Goal: Information Seeking & Learning: Check status

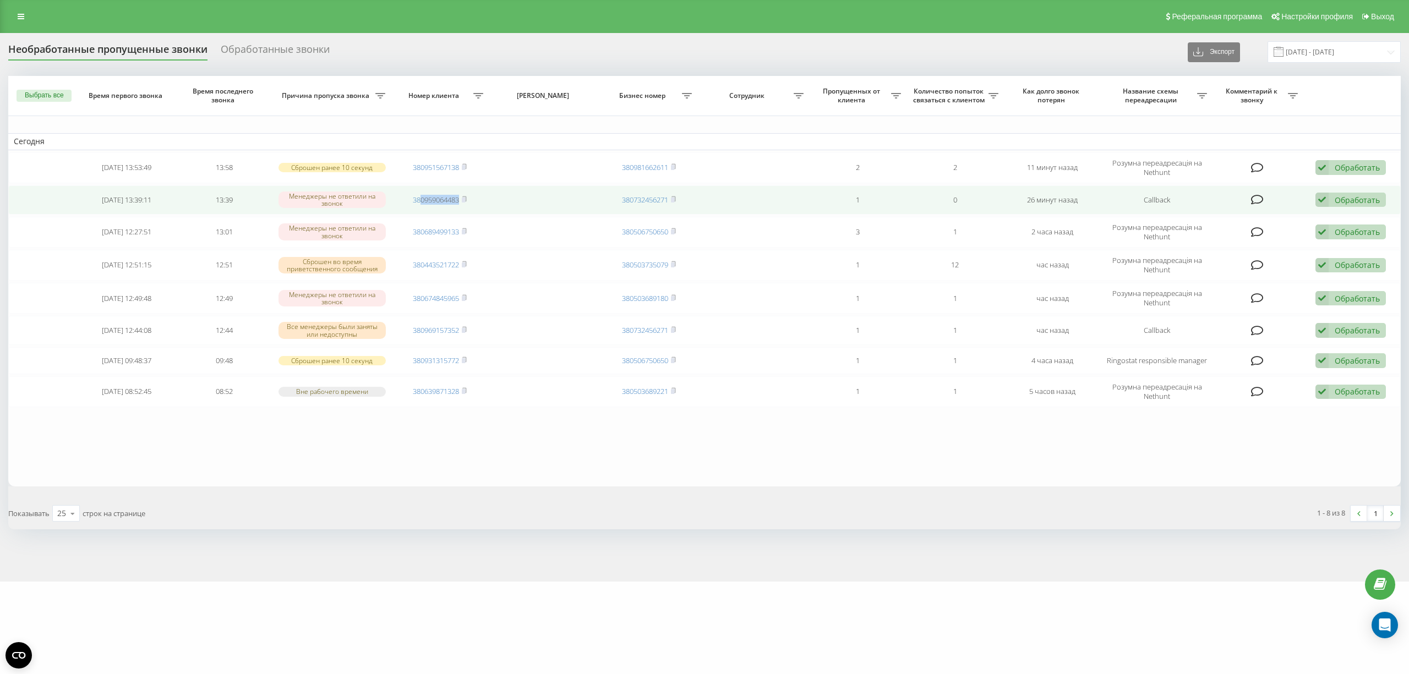
drag, startPoint x: 461, startPoint y: 204, endPoint x: 421, endPoint y: 207, distance: 39.8
click at [421, 207] on td "380959064483" at bounding box center [439, 199] width 97 height 29
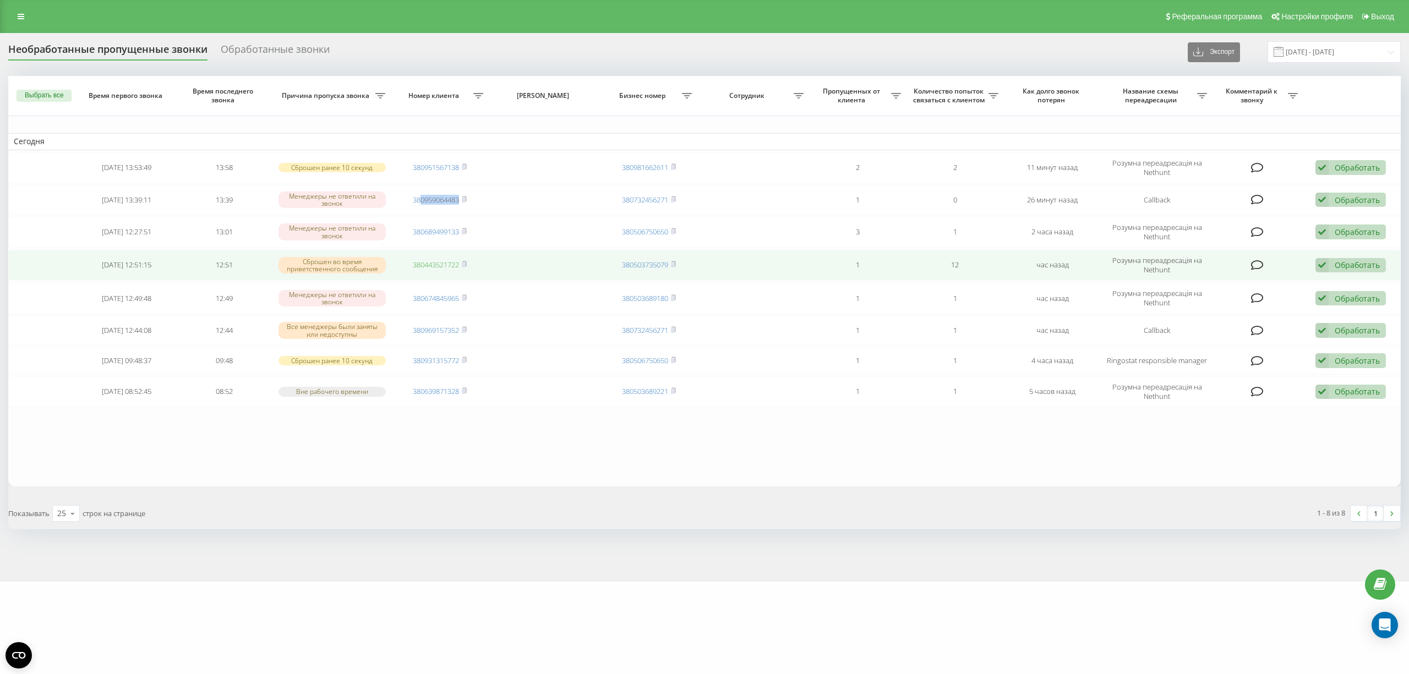
copy link "0959064483"
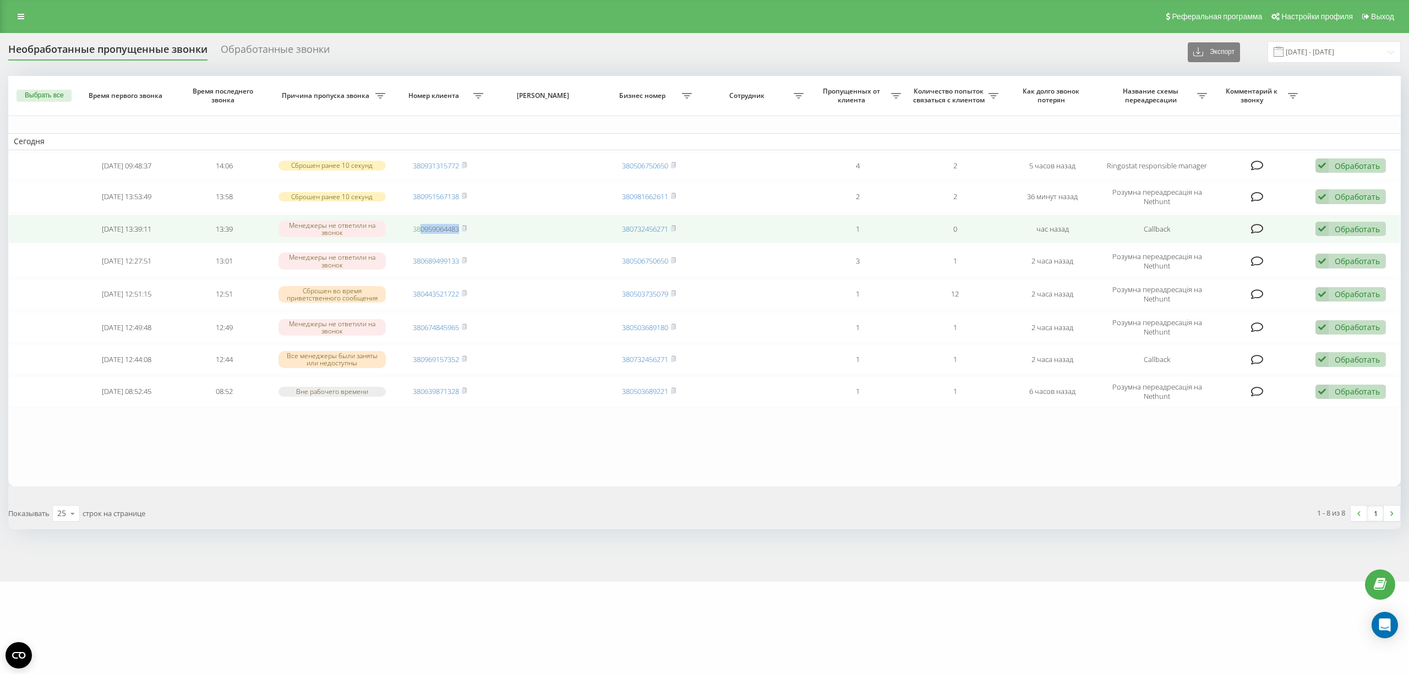
drag, startPoint x: 462, startPoint y: 232, endPoint x: 421, endPoint y: 232, distance: 41.3
click at [421, 232] on span "380959064483" at bounding box center [440, 229] width 54 height 10
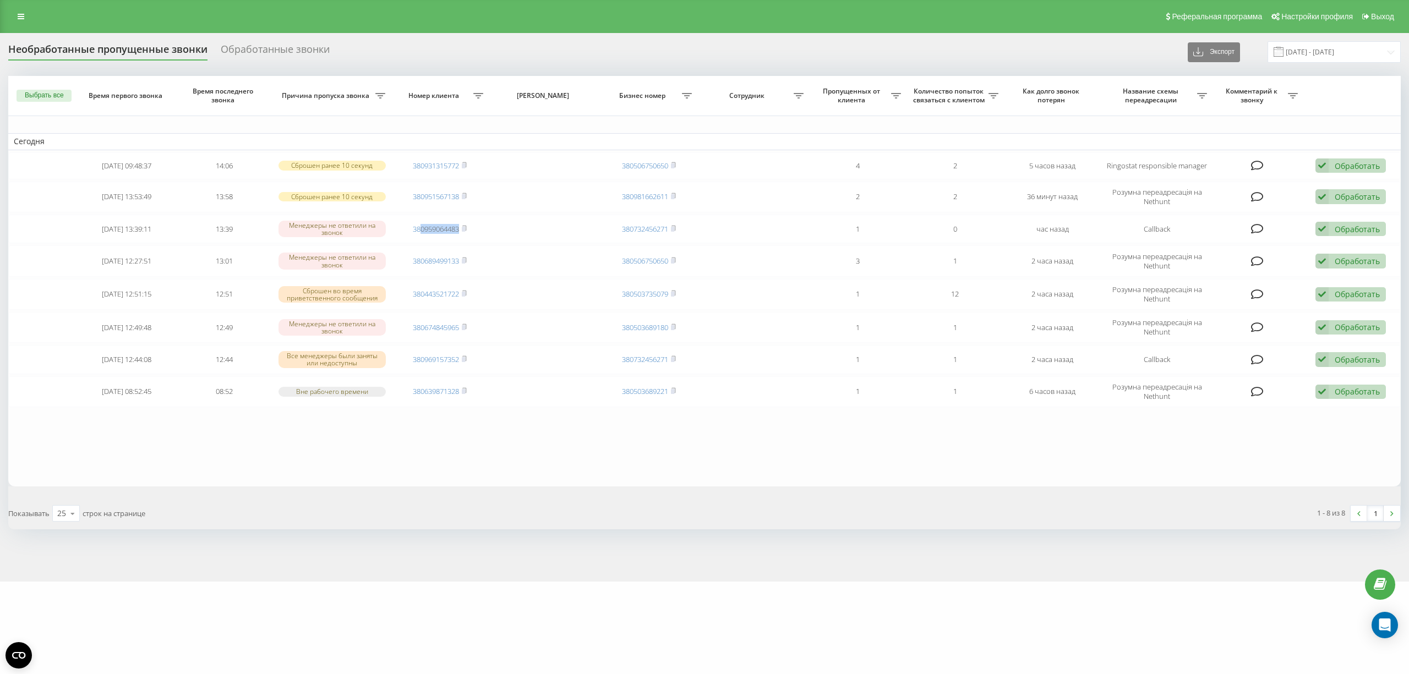
copy link "0959064483"
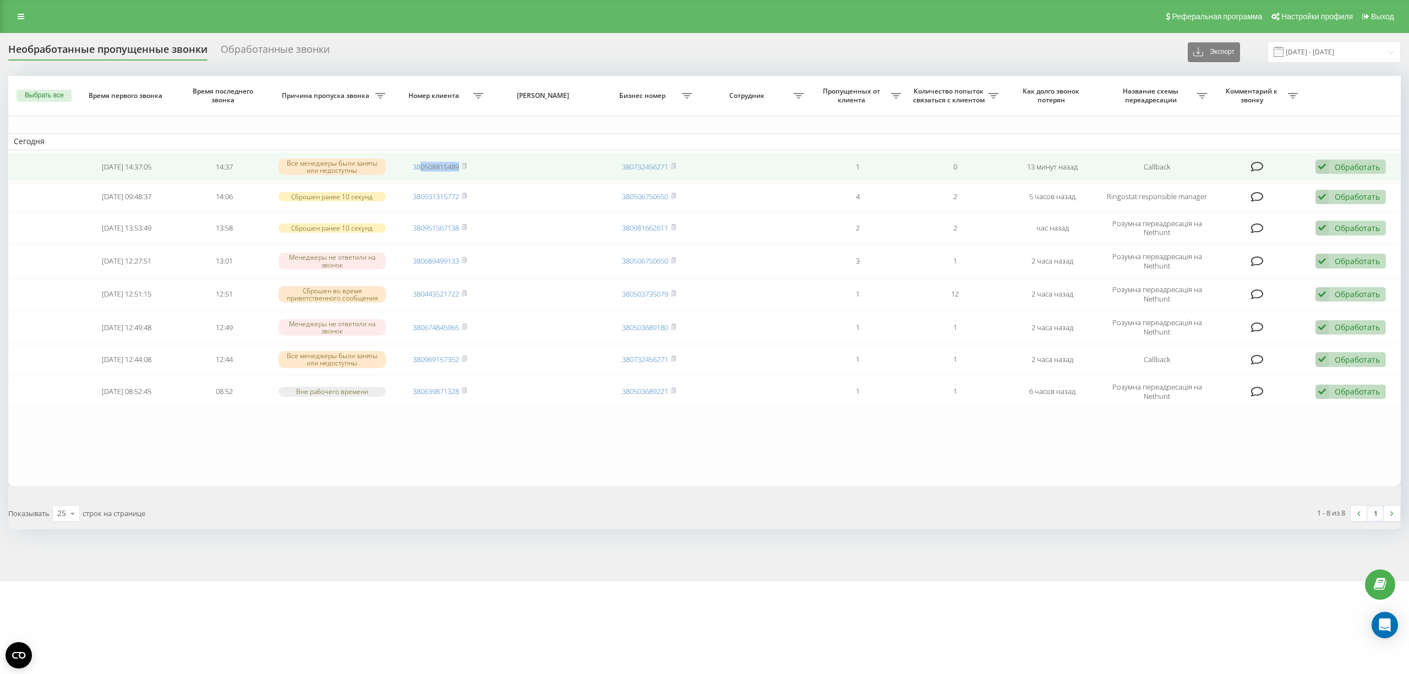
drag, startPoint x: 464, startPoint y: 169, endPoint x: 419, endPoint y: 182, distance: 46.7
click at [419, 182] on td "380508815489" at bounding box center [439, 166] width 97 height 29
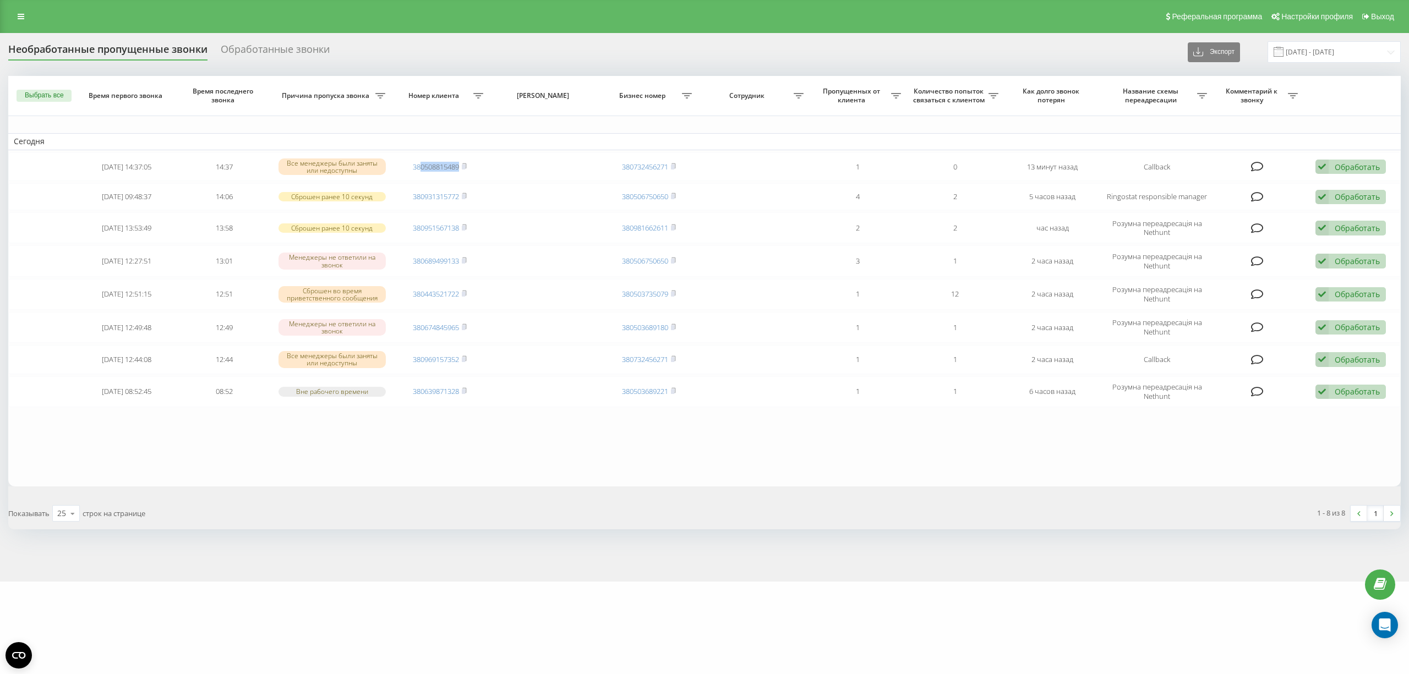
copy link "0508815489"
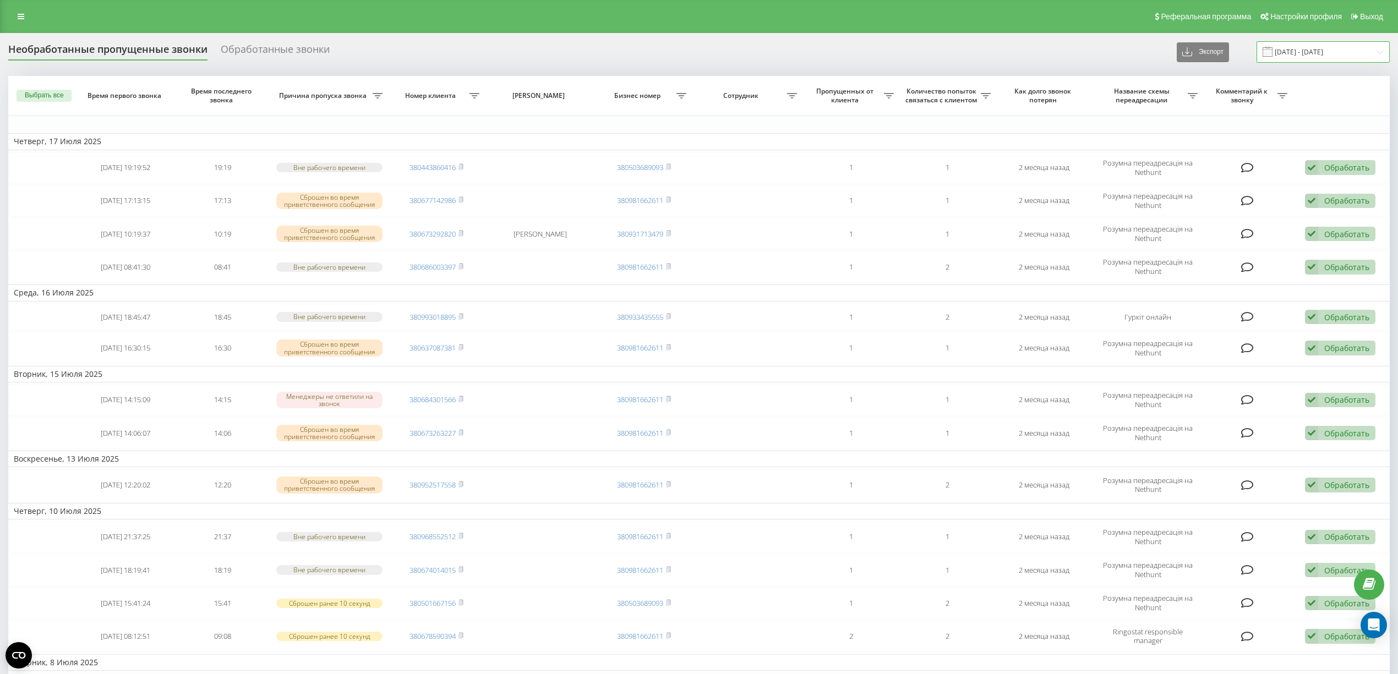
drag, startPoint x: 1326, startPoint y: 46, endPoint x: 1332, endPoint y: 49, distance: 7.2
click at [1327, 46] on input "17.06.2025 - 17.07.2025" at bounding box center [1322, 51] width 133 height 21
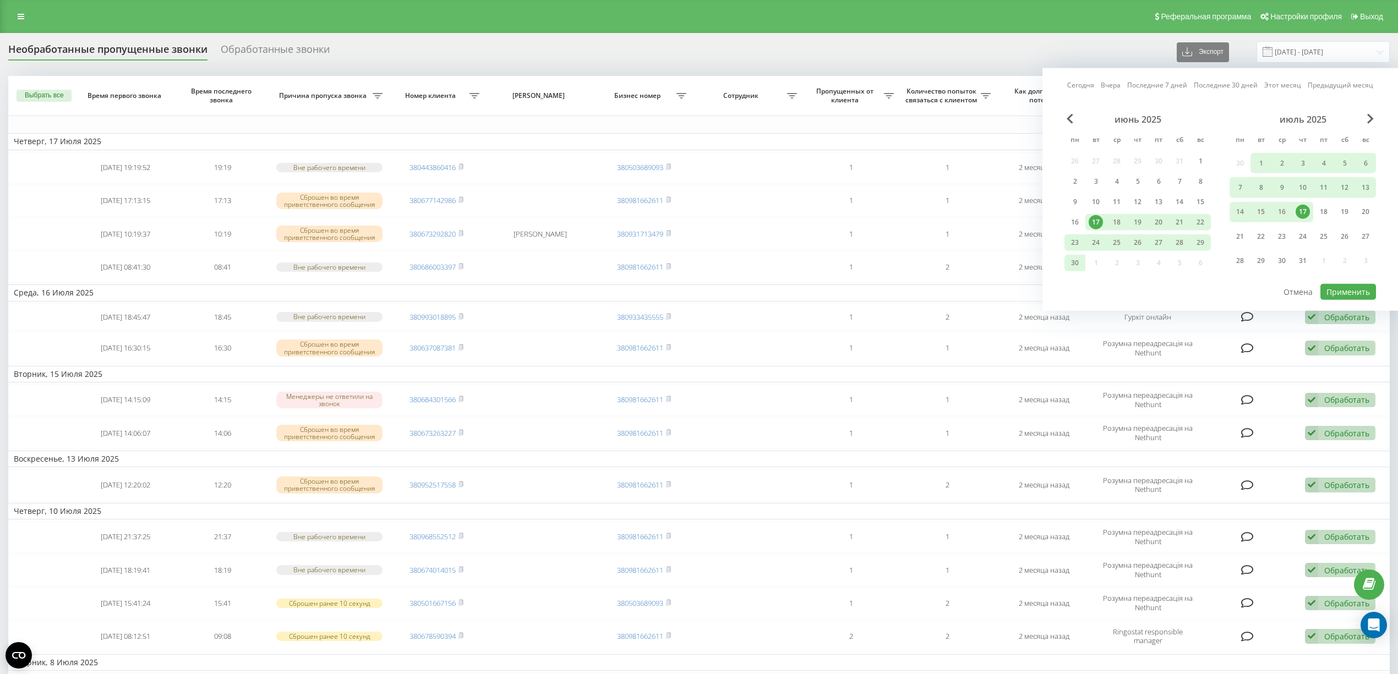
click at [1092, 87] on link "Сегодня" at bounding box center [1080, 85] width 27 height 10
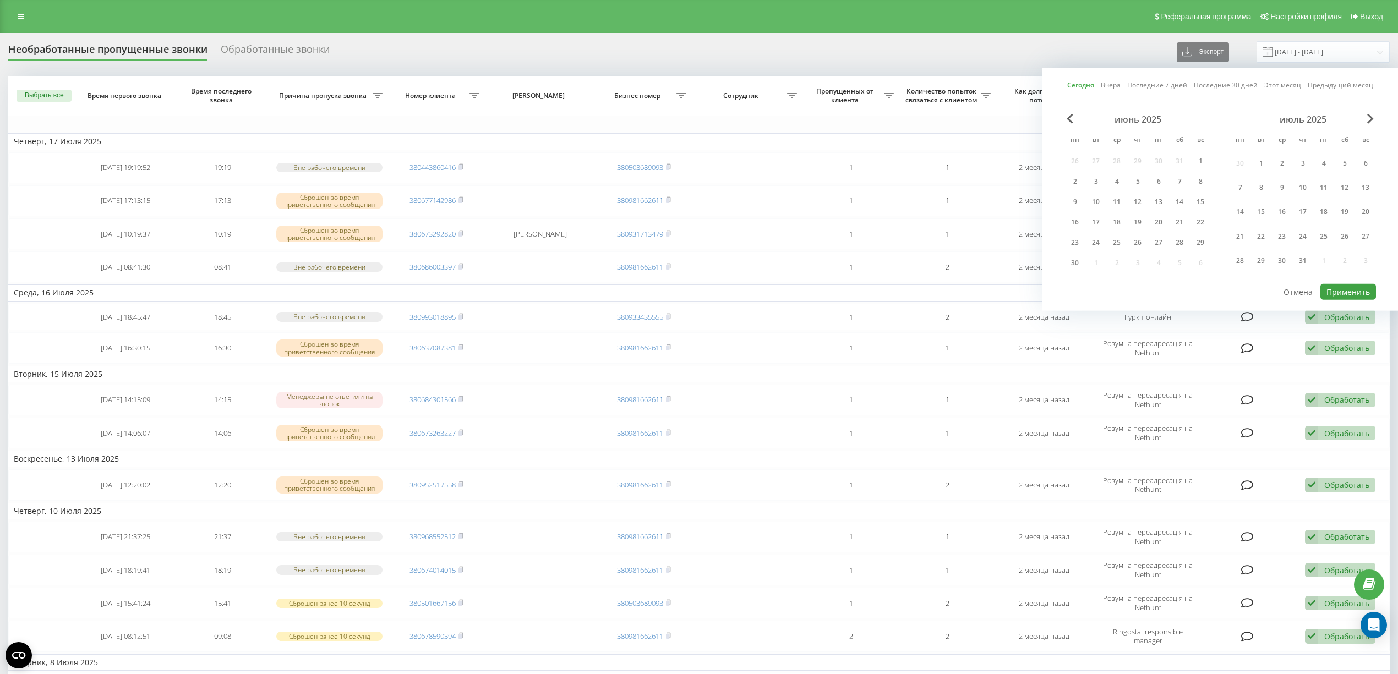
drag, startPoint x: 1345, startPoint y: 281, endPoint x: 1346, endPoint y: 289, distance: 8.3
click at [1346, 289] on div "Сегодня Вчера Последние 7 дней Последние 30 дней Этот месяц Предыдущий месяц ию…" at bounding box center [1219, 189] width 355 height 243
click at [1346, 289] on button "Применить" at bounding box center [1348, 292] width 56 height 16
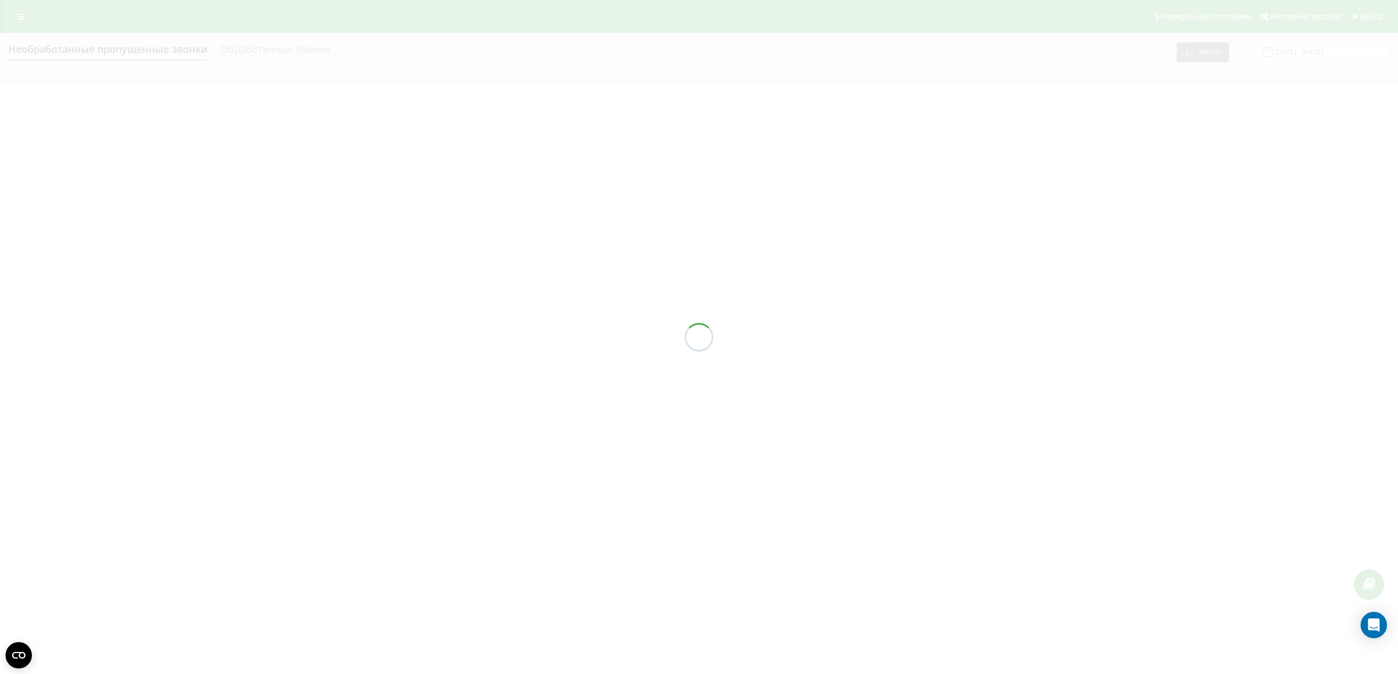
type input "[DATE] - [DATE]"
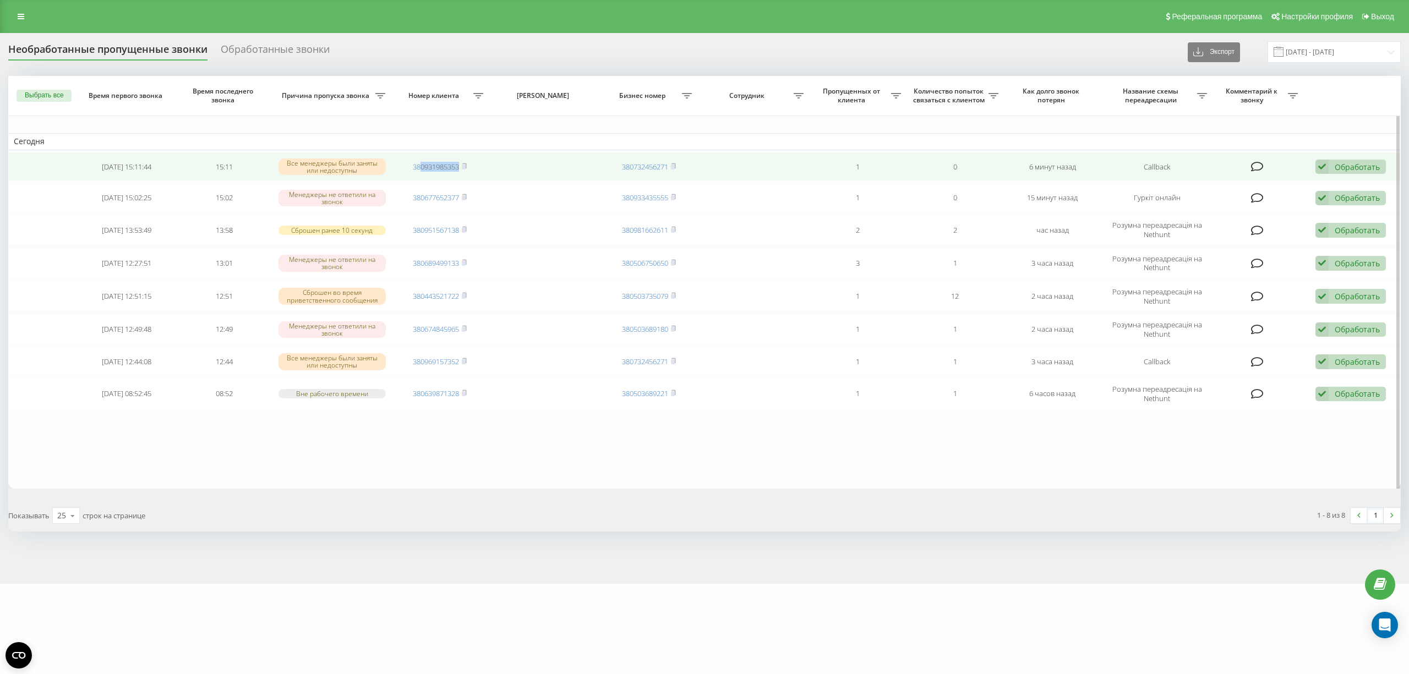
drag, startPoint x: 461, startPoint y: 163, endPoint x: 420, endPoint y: 173, distance: 41.8
click at [420, 173] on td "380931985353" at bounding box center [439, 166] width 97 height 29
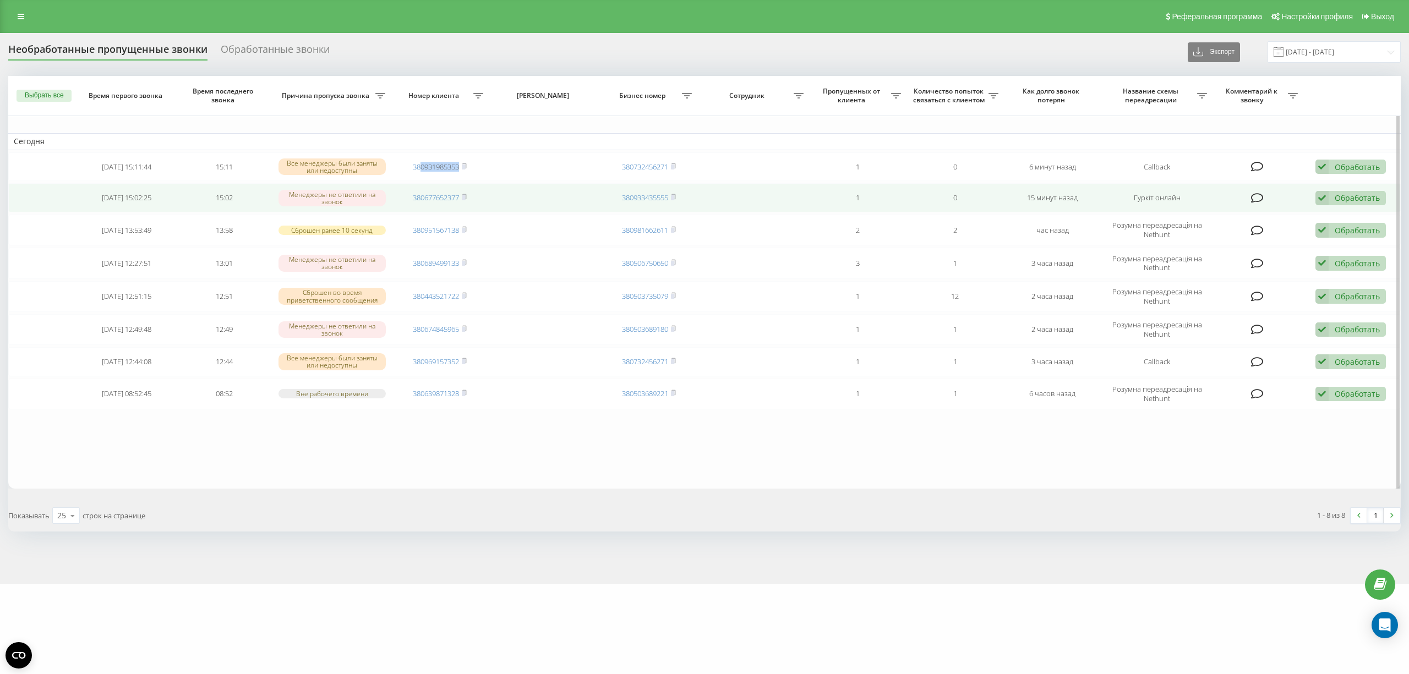
copy link "0931985353"
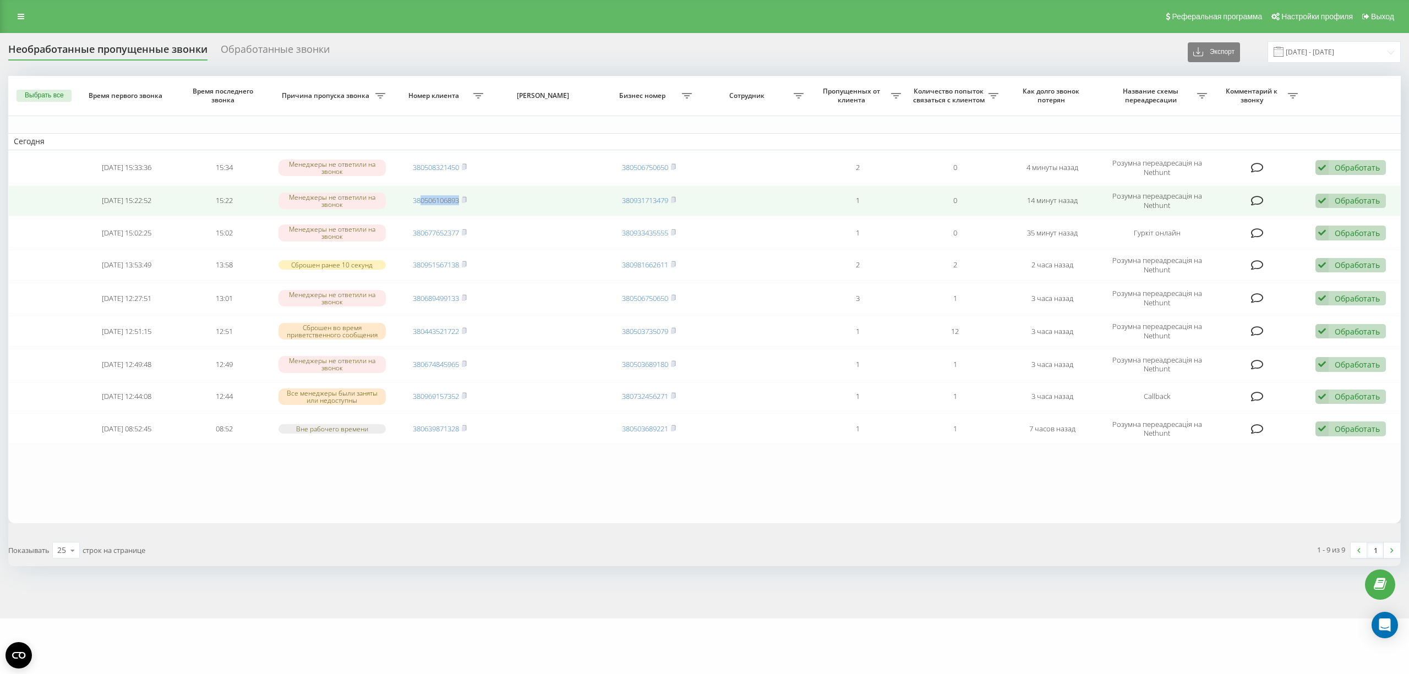
drag, startPoint x: 464, startPoint y: 201, endPoint x: 419, endPoint y: 206, distance: 45.4
click at [419, 206] on td "380506106893" at bounding box center [439, 200] width 97 height 31
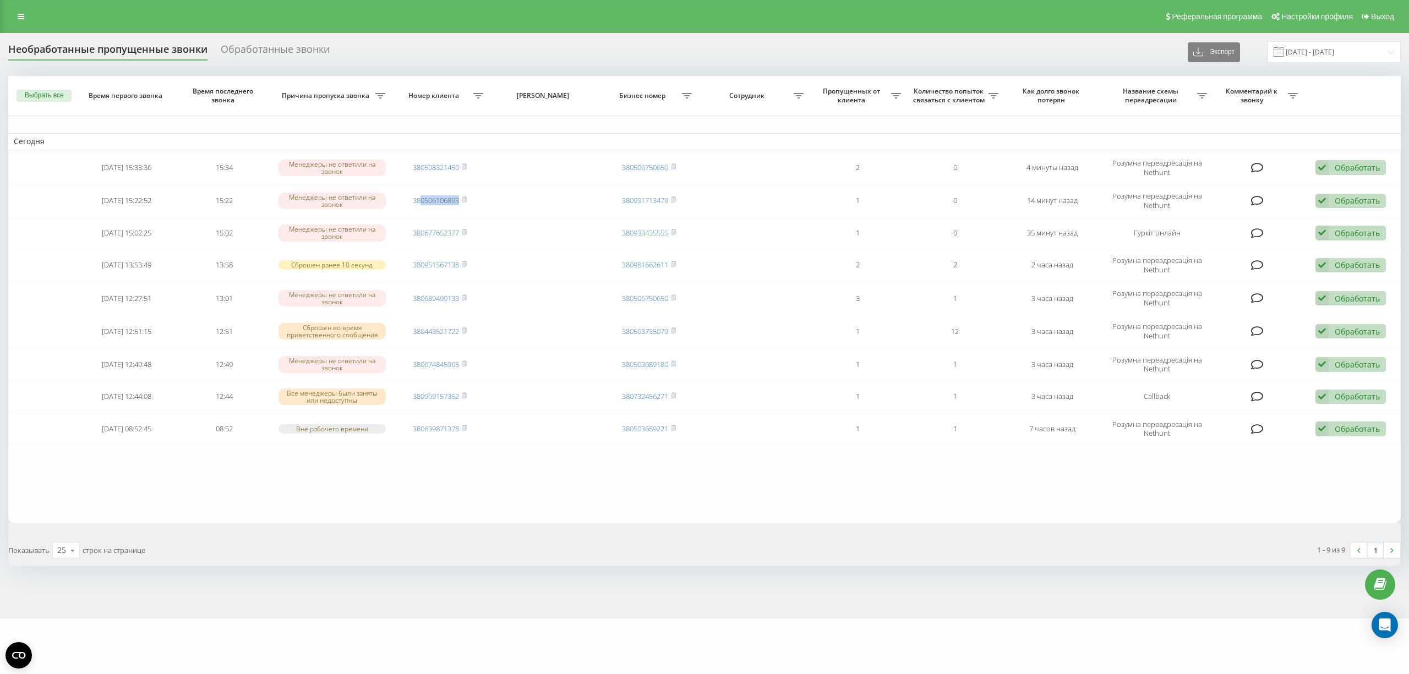
copy link "0506106893"
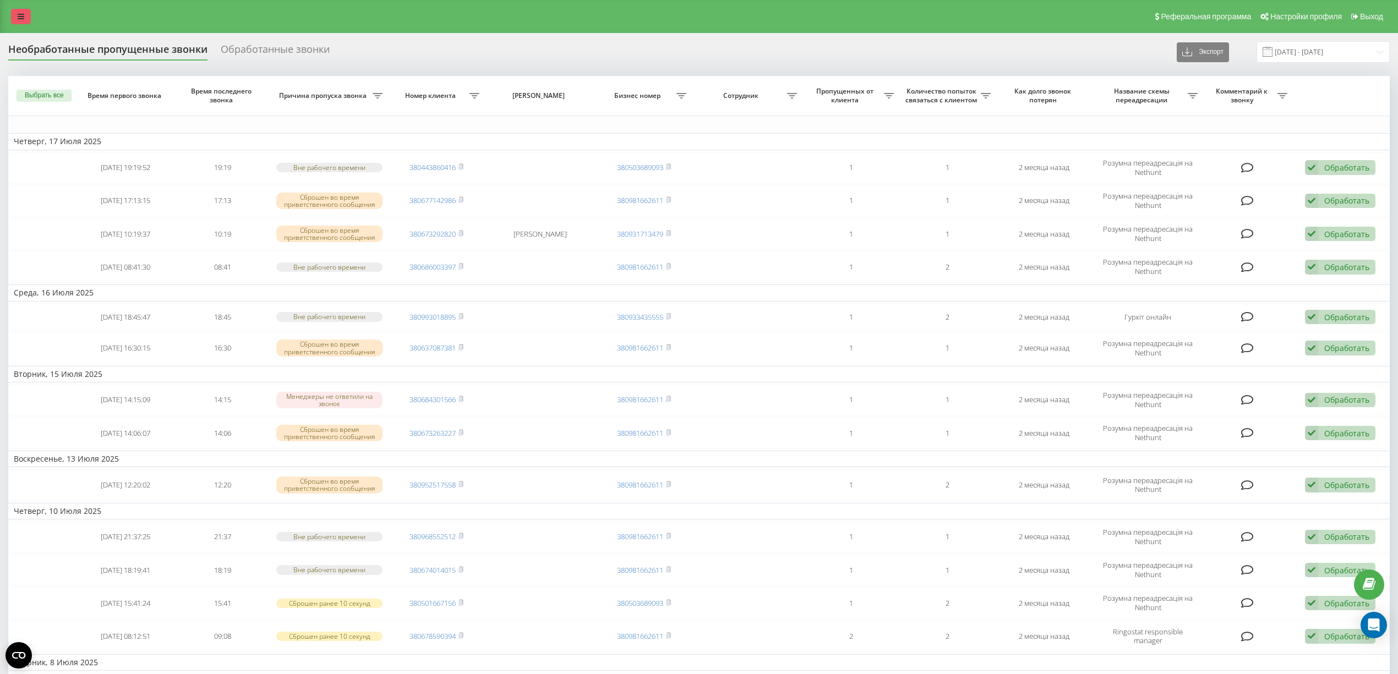
click at [23, 23] on link at bounding box center [21, 16] width 20 height 15
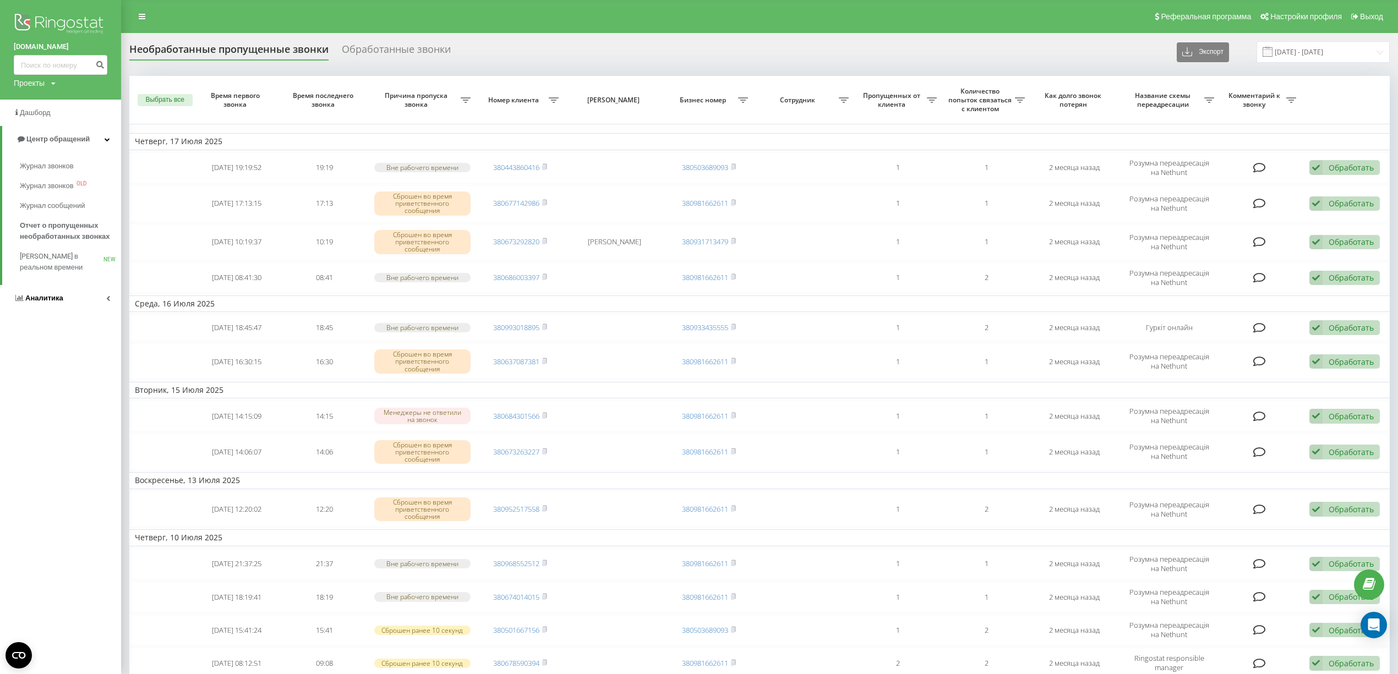
click at [53, 300] on span "Аналитика" at bounding box center [44, 298] width 38 height 8
click at [69, 140] on span "Центр обращений" at bounding box center [55, 139] width 63 height 8
click at [73, 135] on span "Центр обращений" at bounding box center [57, 139] width 63 height 8
click at [61, 166] on span "Аналитика" at bounding box center [44, 165] width 38 height 8
click at [85, 351] on span "Отчет об эффективности работы сотрудников" at bounding box center [68, 350] width 96 height 22
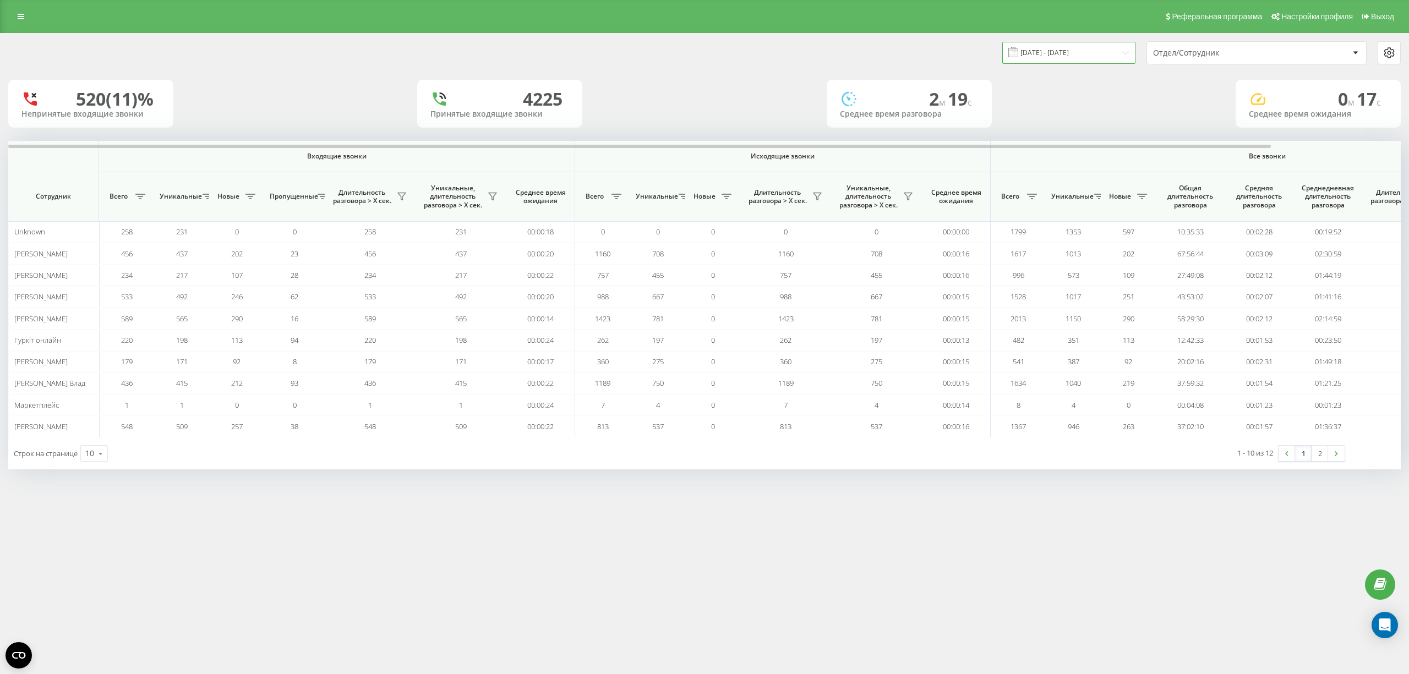
click at [1044, 53] on input "[DATE] - [DATE]" at bounding box center [1068, 52] width 133 height 21
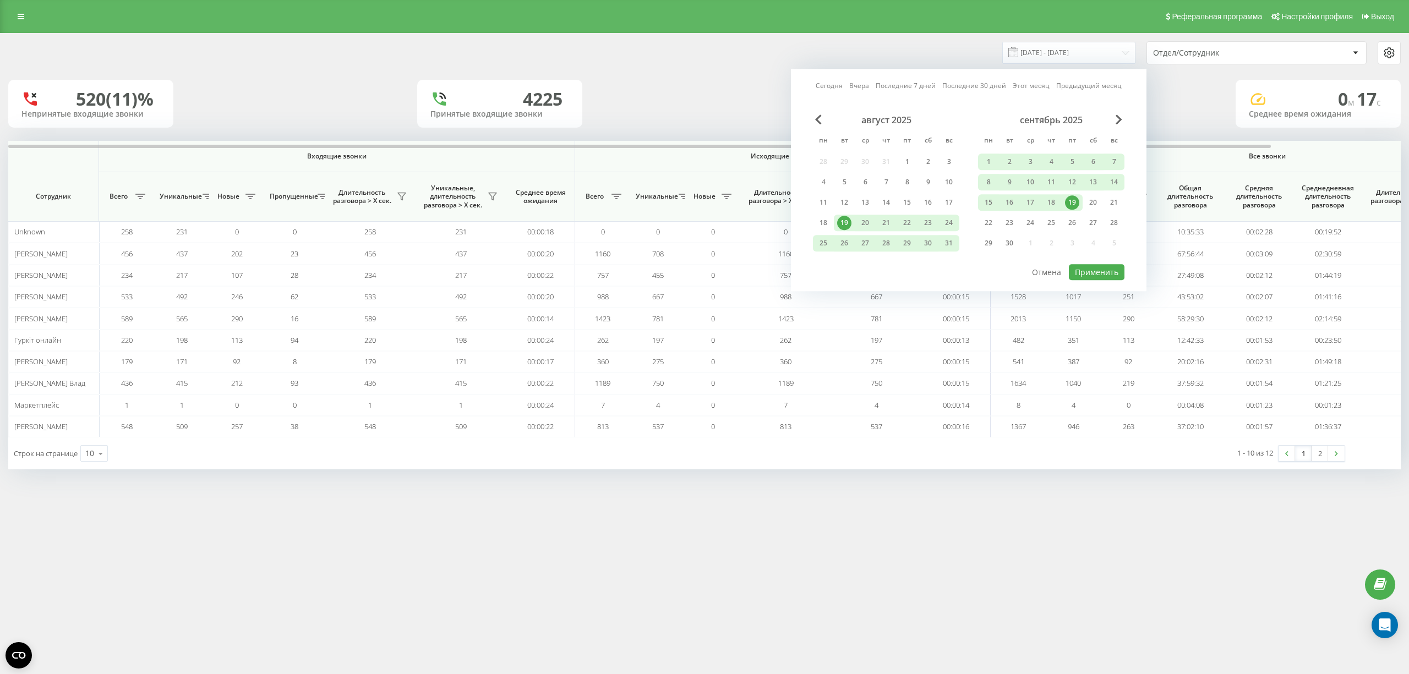
click at [835, 86] on link "Сегодня" at bounding box center [829, 86] width 27 height 10
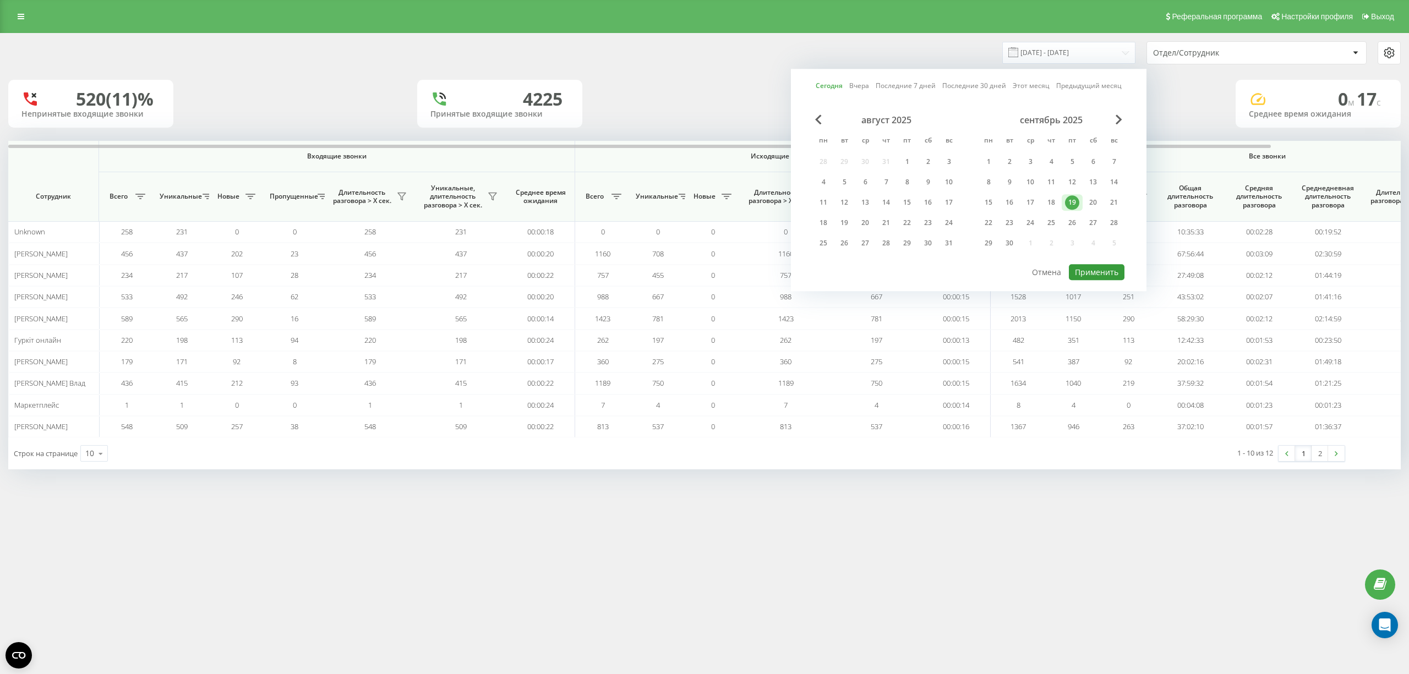
click at [1094, 273] on button "Применить" at bounding box center [1097, 272] width 56 height 16
type input "[DATE] - [DATE]"
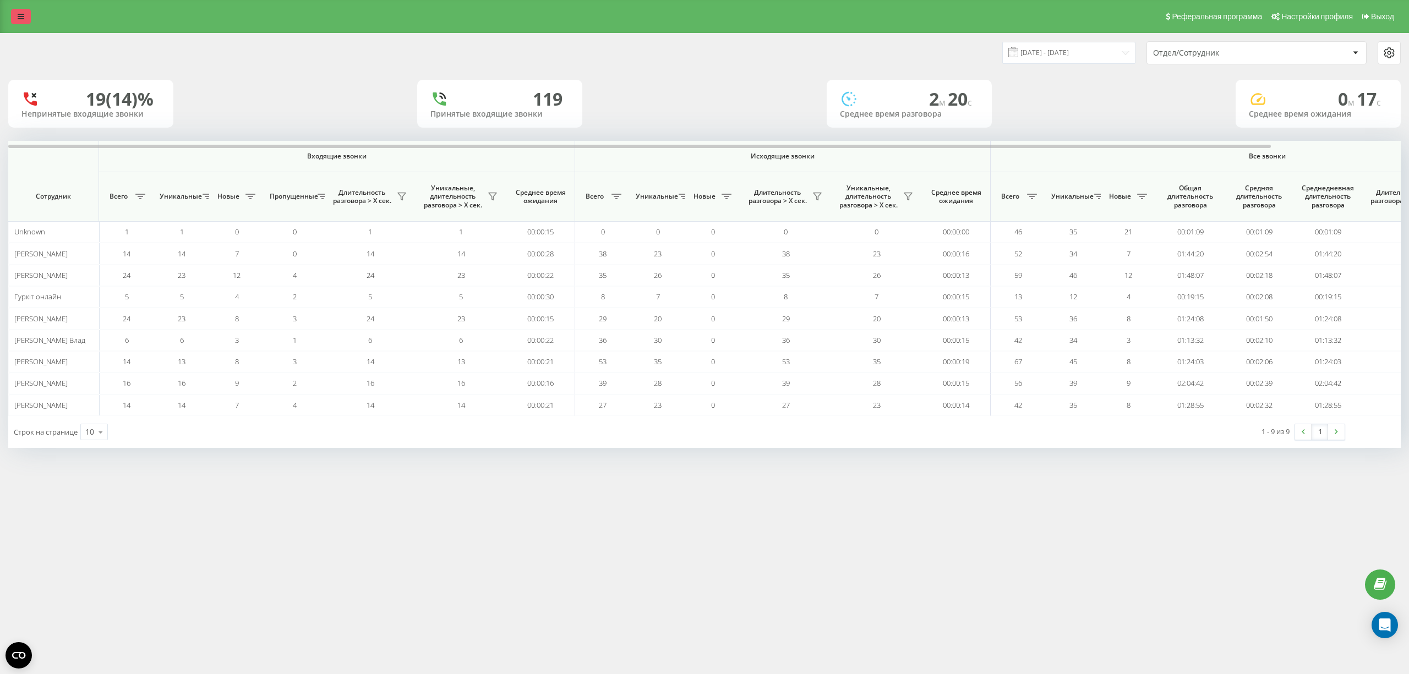
click at [20, 19] on icon at bounding box center [21, 17] width 7 height 8
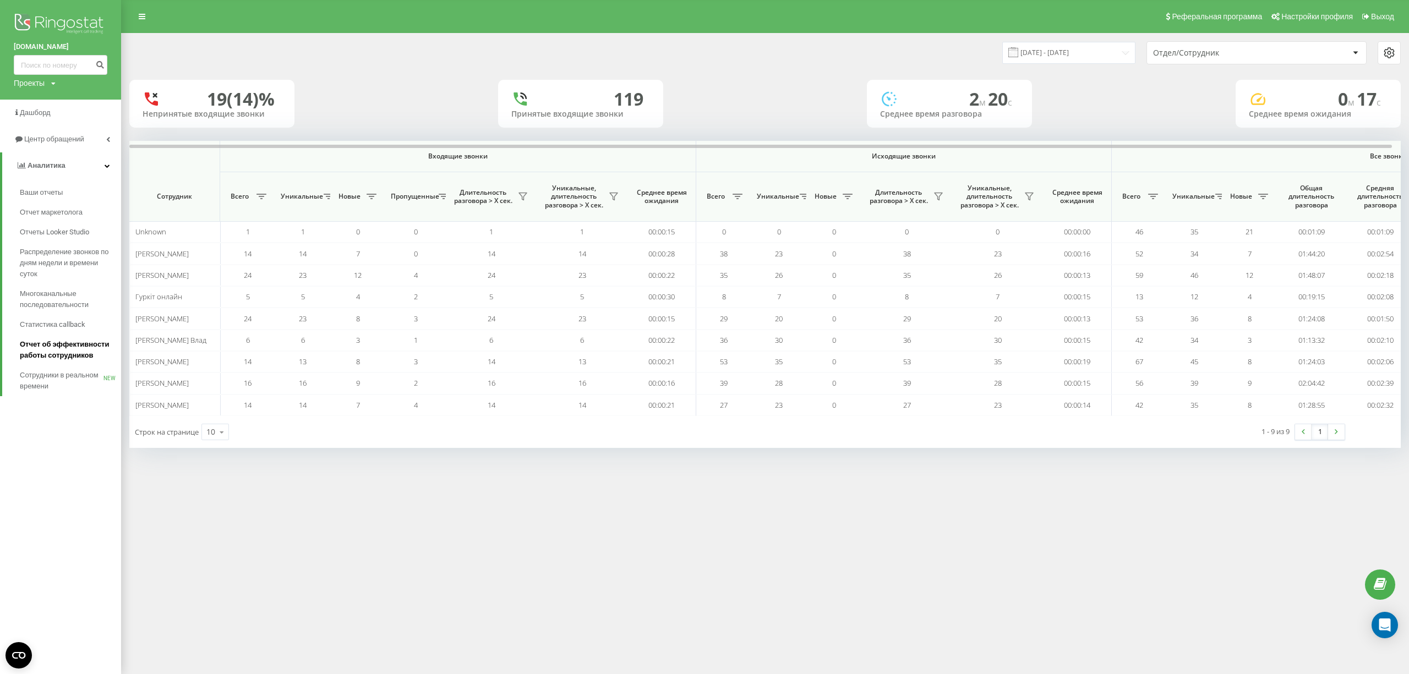
click at [85, 352] on span "Отчет об эффективности работы сотрудников" at bounding box center [68, 350] width 96 height 22
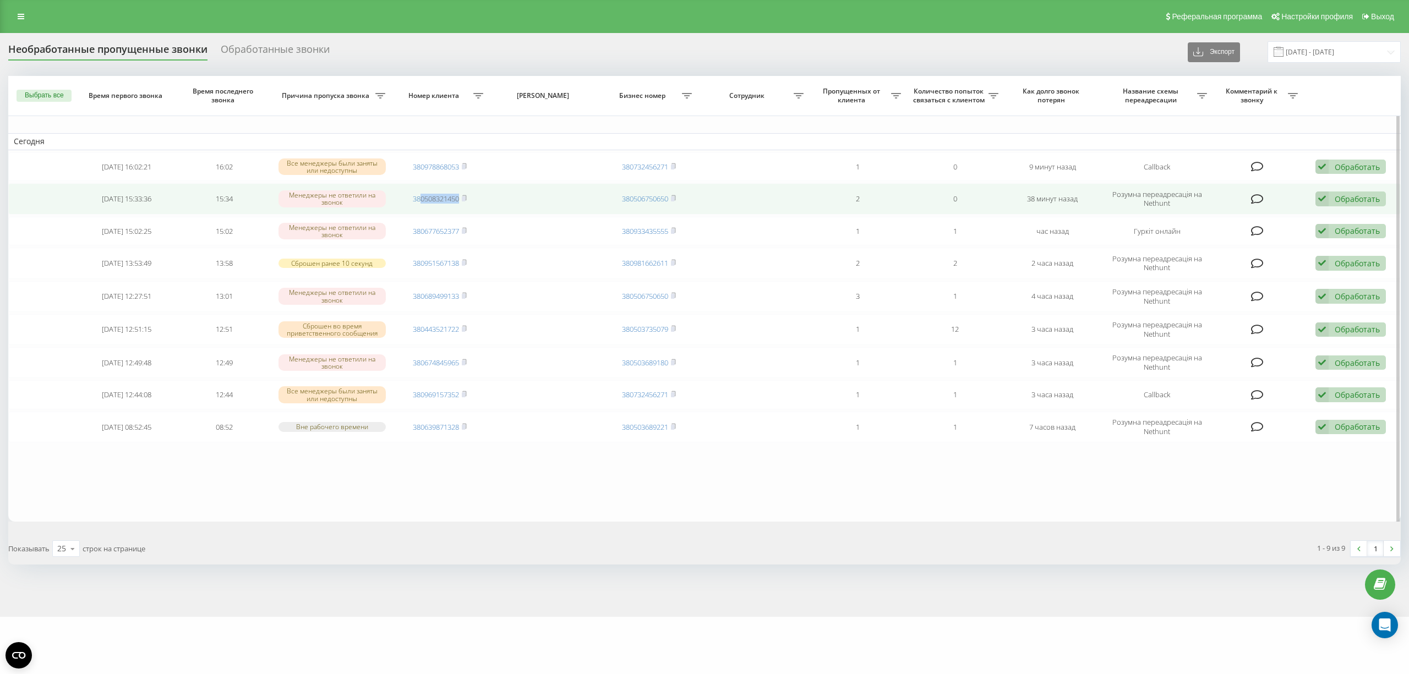
drag, startPoint x: 462, startPoint y: 201, endPoint x: 419, endPoint y: 206, distance: 43.8
click at [419, 206] on td "380508321450" at bounding box center [439, 198] width 97 height 31
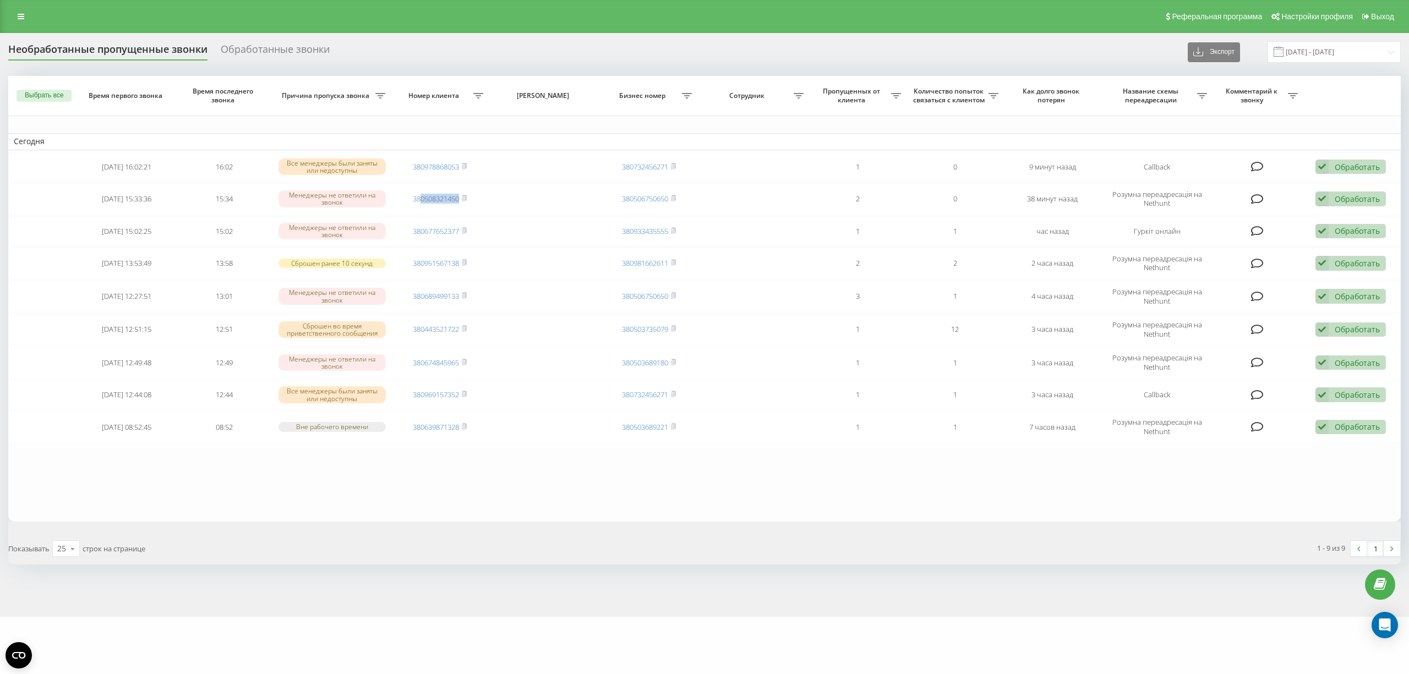
copy link "0508321450"
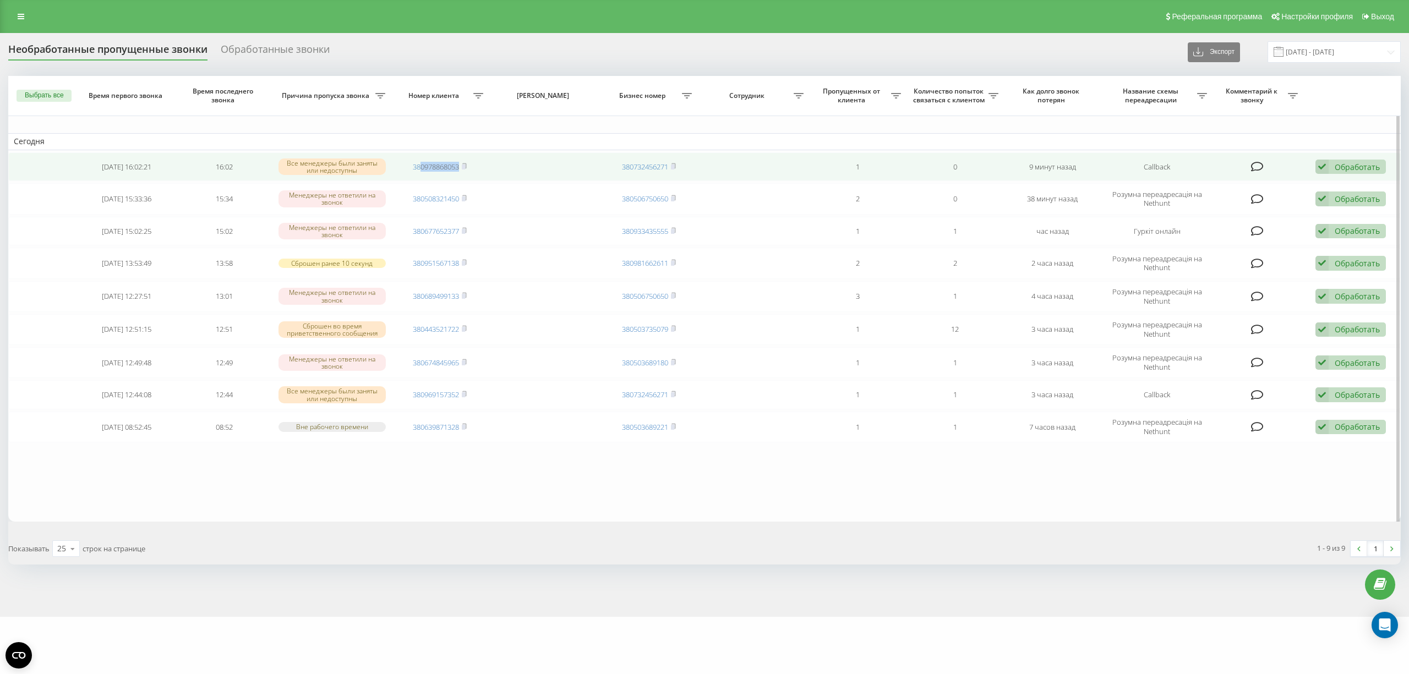
drag, startPoint x: 463, startPoint y: 168, endPoint x: 421, endPoint y: 172, distance: 42.5
click at [421, 172] on td "380978868053" at bounding box center [439, 166] width 97 height 29
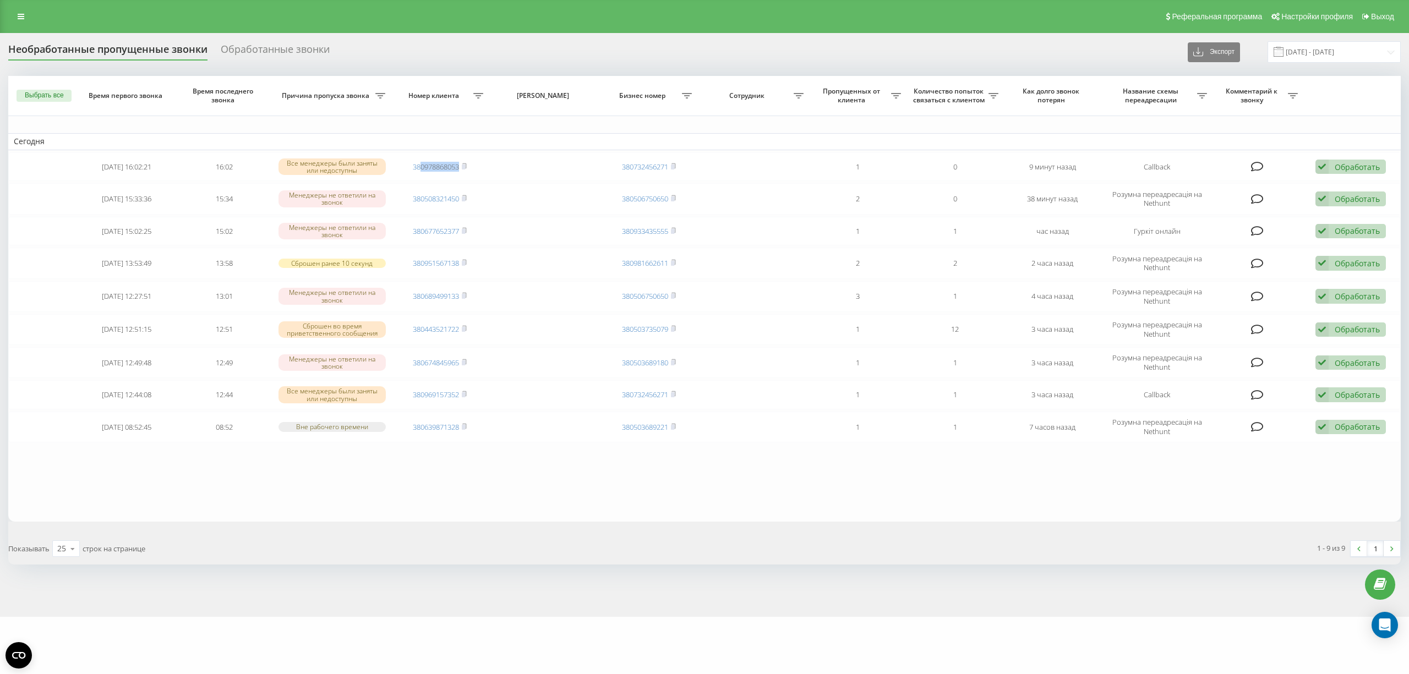
copy link "0978868053"
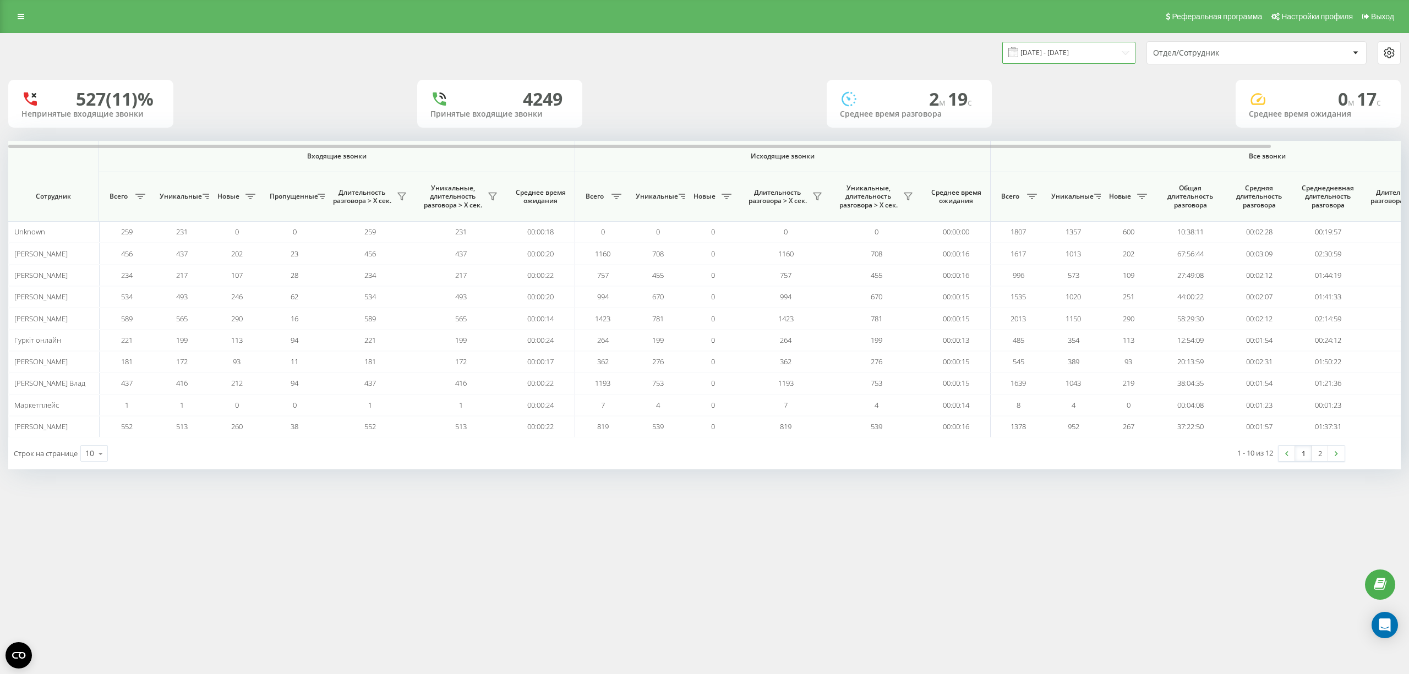
click at [1088, 48] on input "19.08.2025 - 19.09.2025" at bounding box center [1068, 52] width 133 height 21
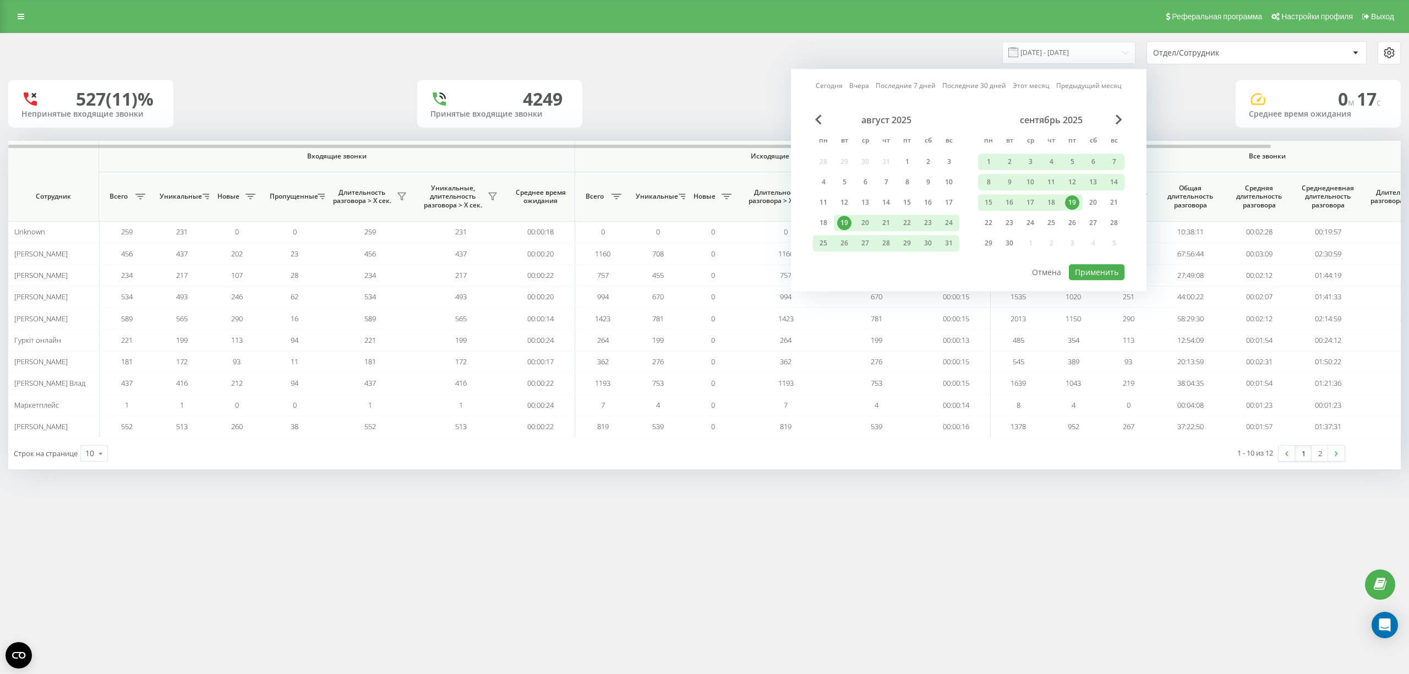
click at [841, 86] on link "Сегодня" at bounding box center [829, 86] width 27 height 10
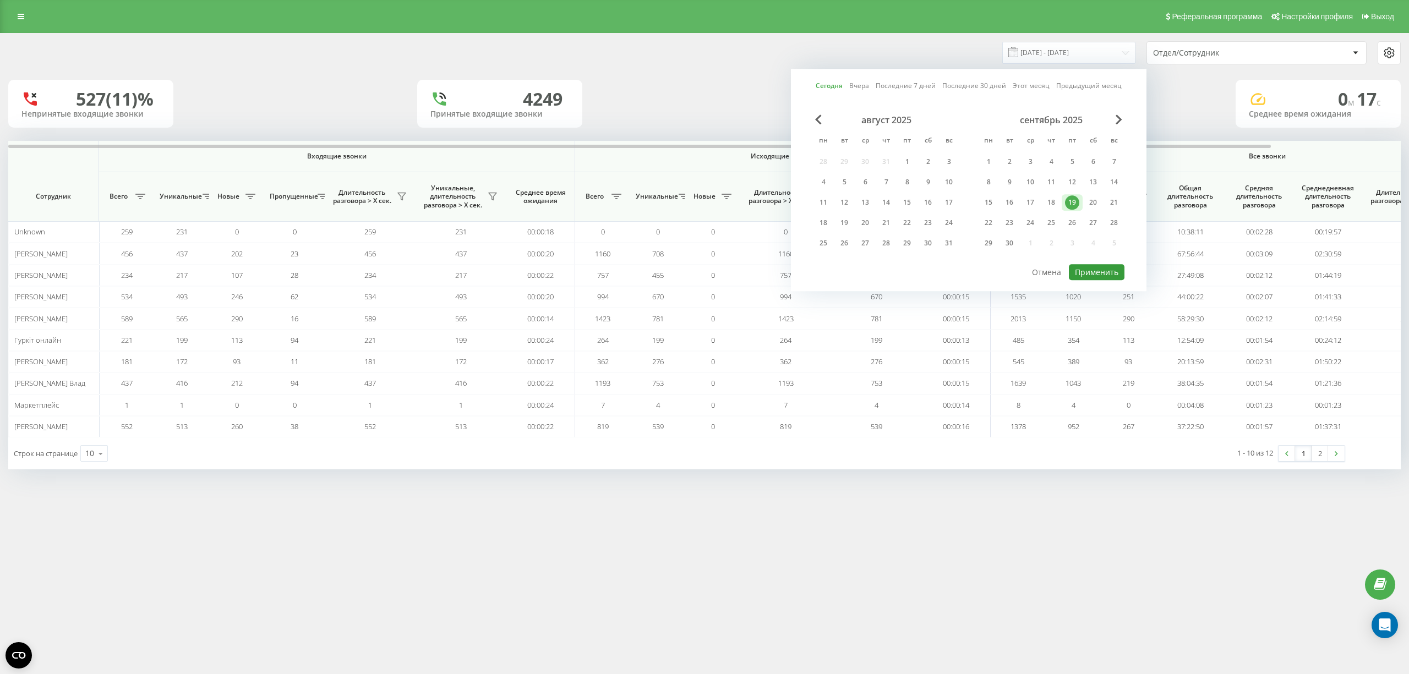
click at [1081, 271] on button "Применить" at bounding box center [1097, 272] width 56 height 16
type input "[DATE] - [DATE]"
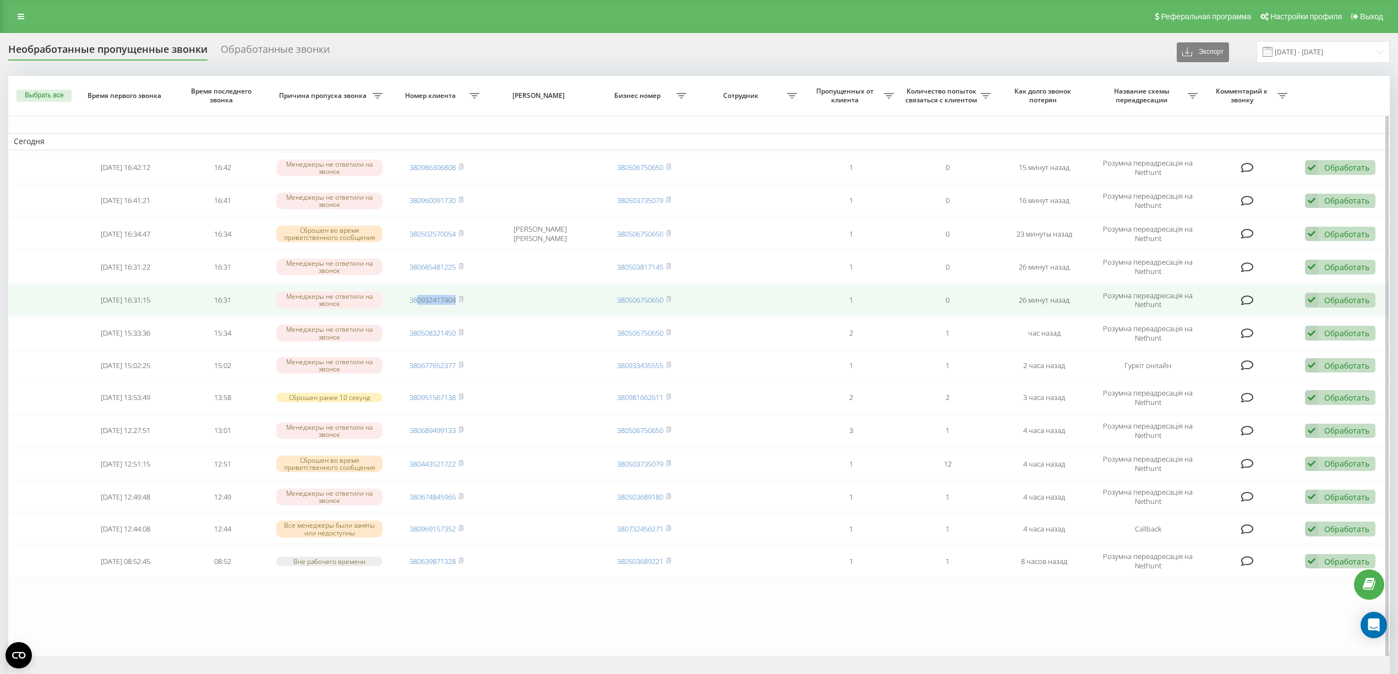
drag, startPoint x: 462, startPoint y: 304, endPoint x: 416, endPoint y: 308, distance: 46.4
click at [416, 308] on td "380932417404" at bounding box center [436, 299] width 97 height 31
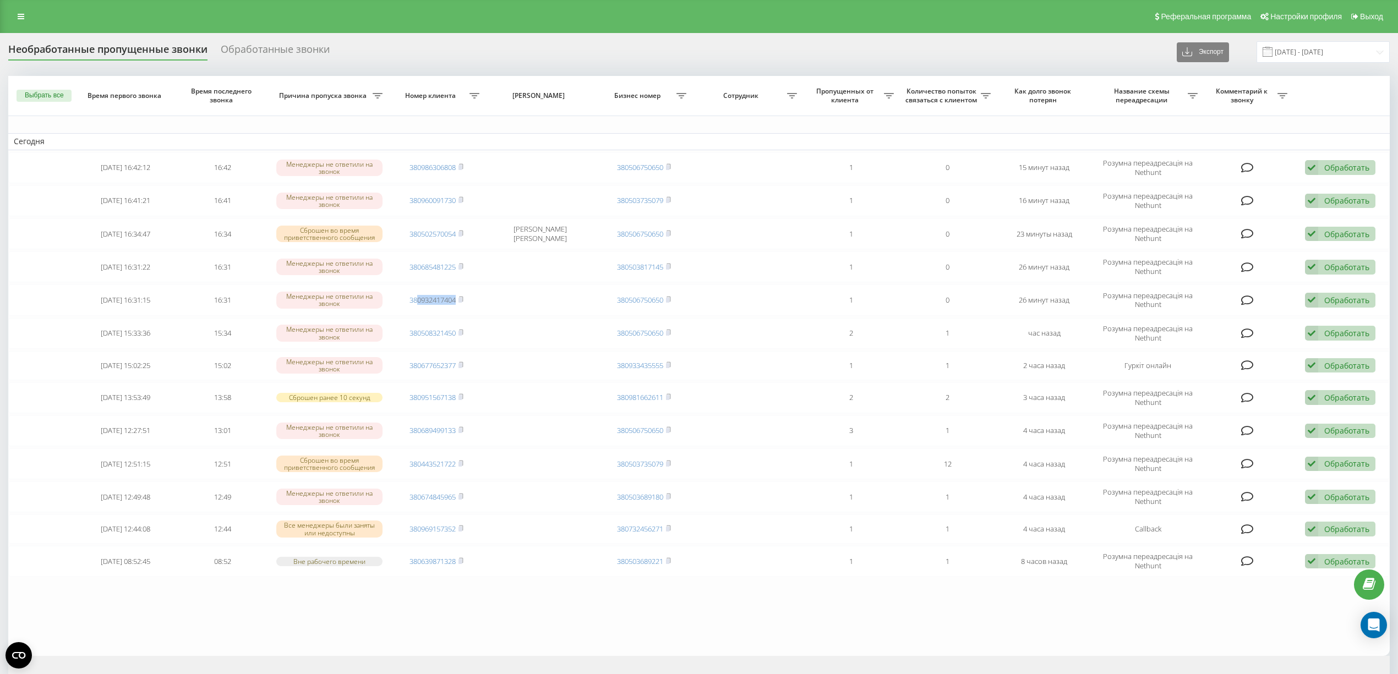
copy link "0932417404"
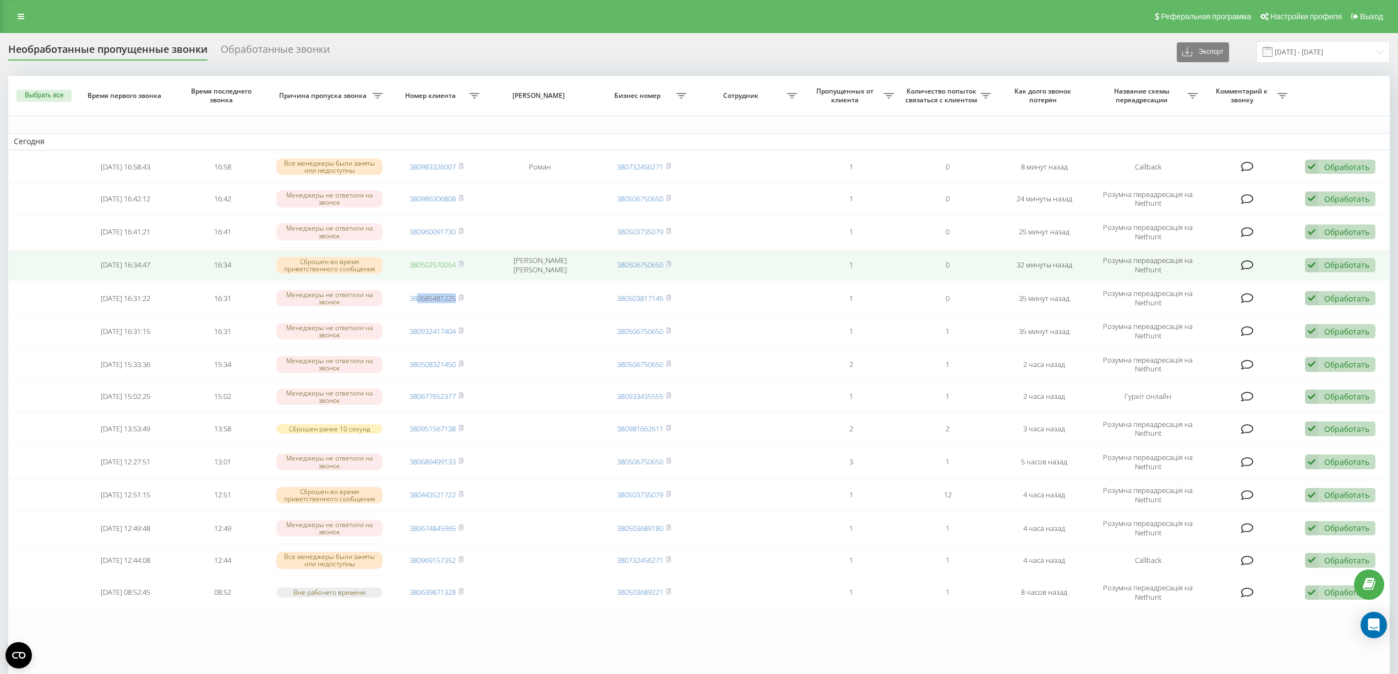
drag, startPoint x: 458, startPoint y: 300, endPoint x: 447, endPoint y: 264, distance: 37.6
click at [417, 302] on span "380685481225" at bounding box center [436, 298] width 54 height 10
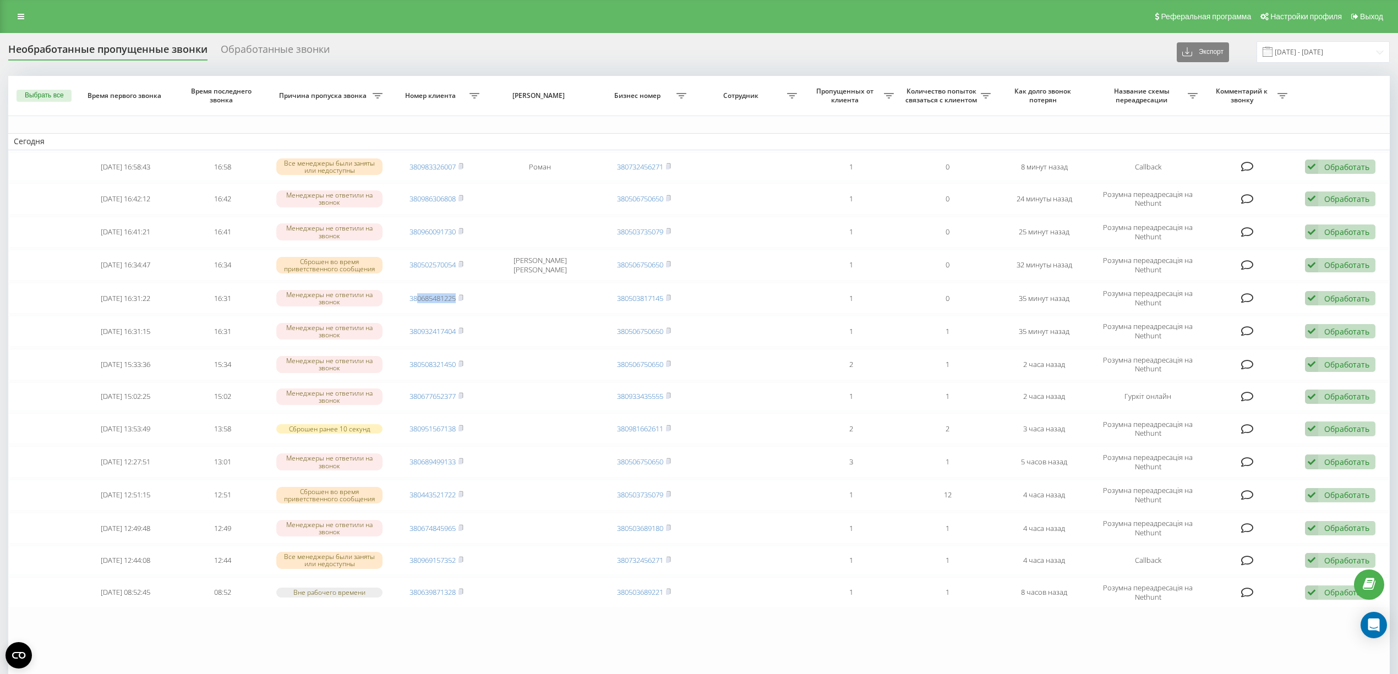
copy link "0685481225"
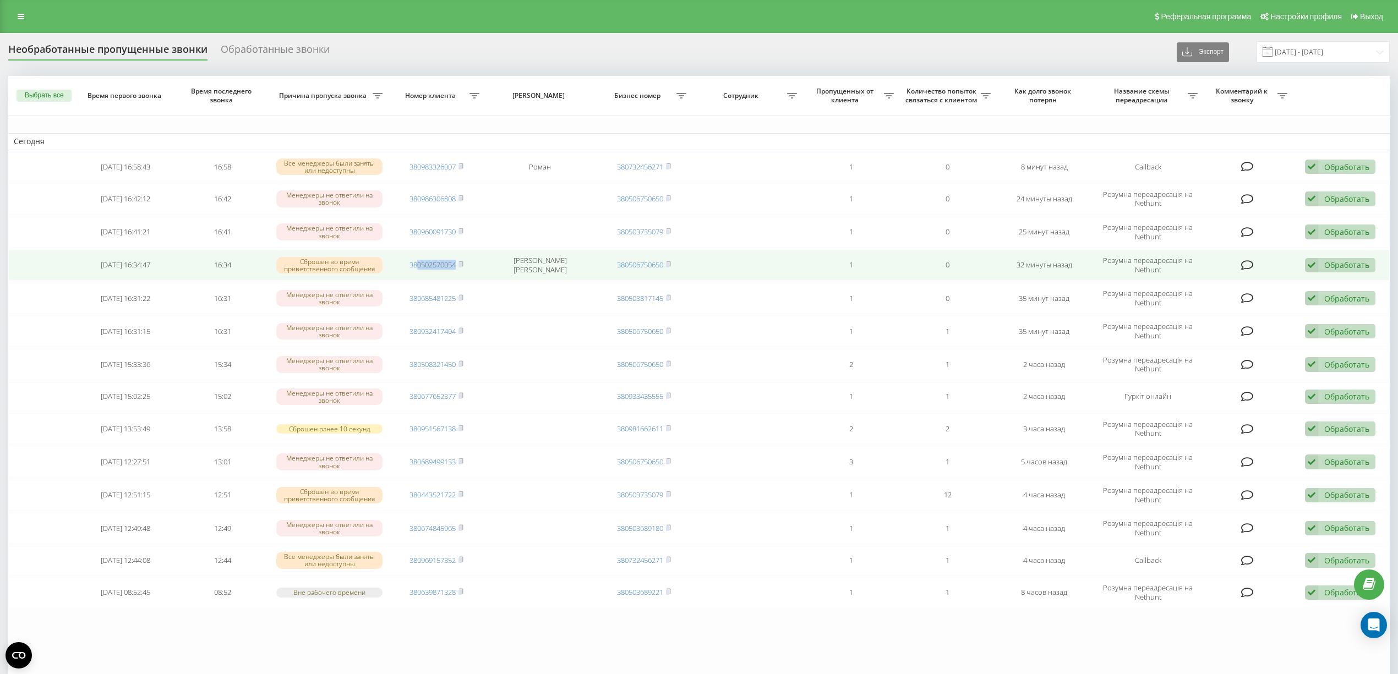
drag, startPoint x: 458, startPoint y: 271, endPoint x: 416, endPoint y: 273, distance: 42.4
click at [416, 273] on td "380502570054" at bounding box center [436, 265] width 97 height 31
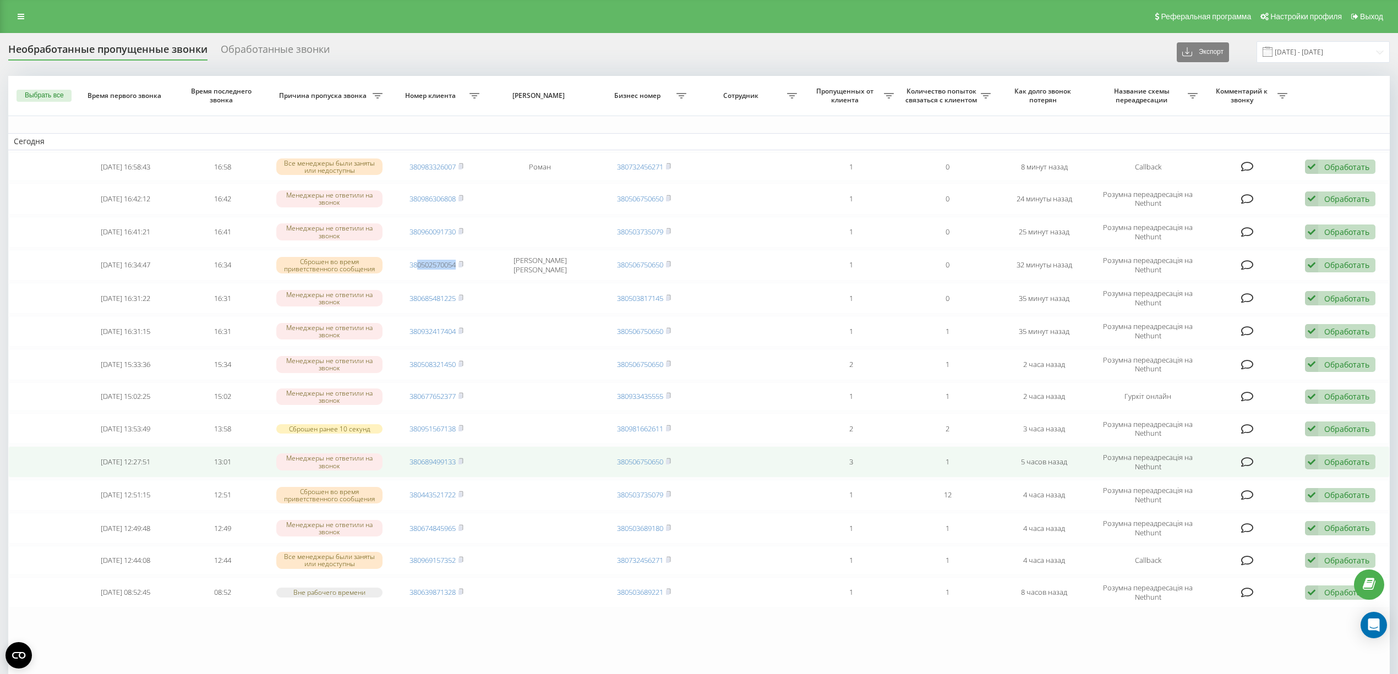
copy link "0502570054"
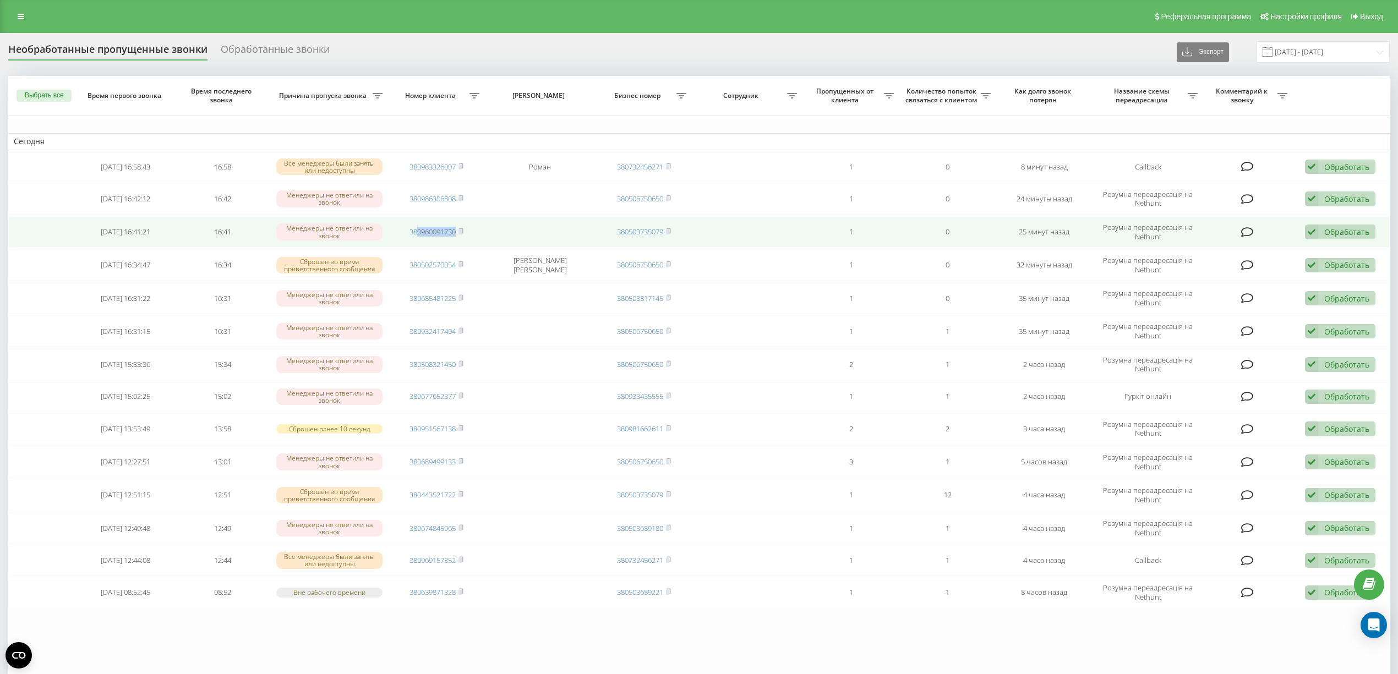
drag, startPoint x: 460, startPoint y: 232, endPoint x: 417, endPoint y: 239, distance: 44.0
click at [417, 239] on td "380960091730" at bounding box center [436, 232] width 97 height 31
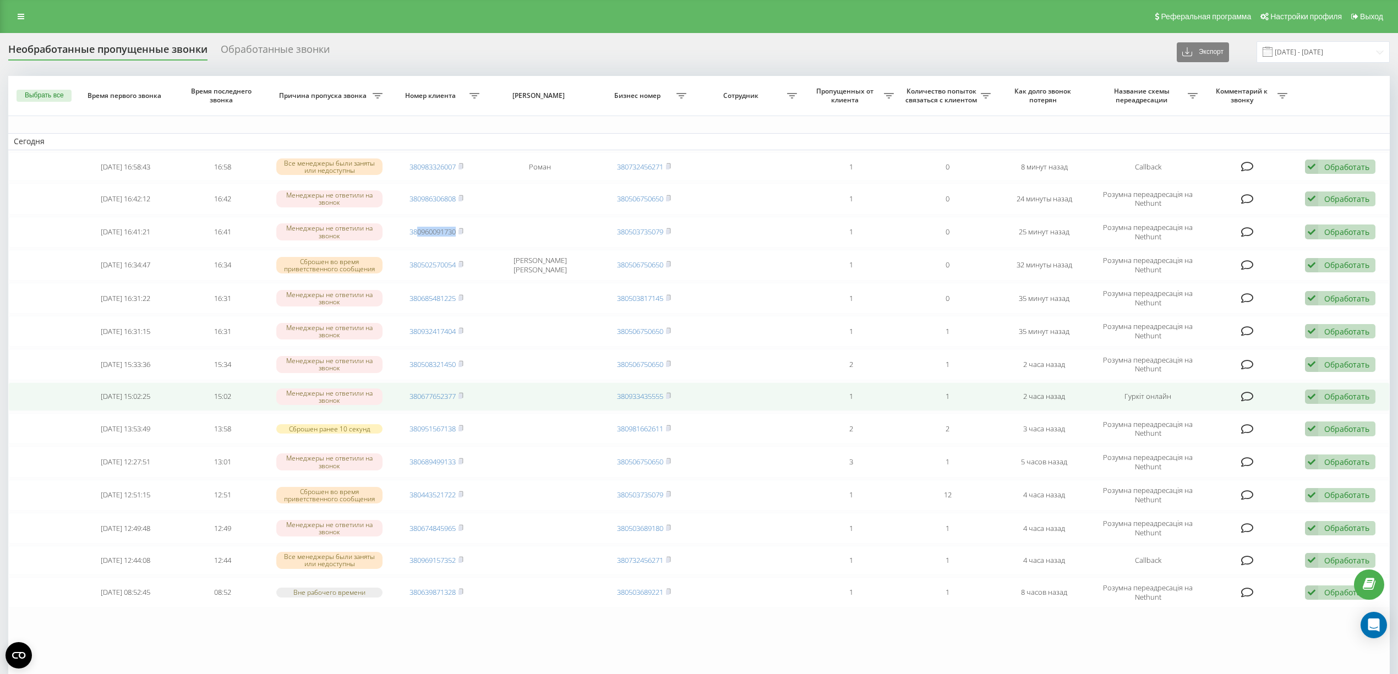
copy link "0960091730"
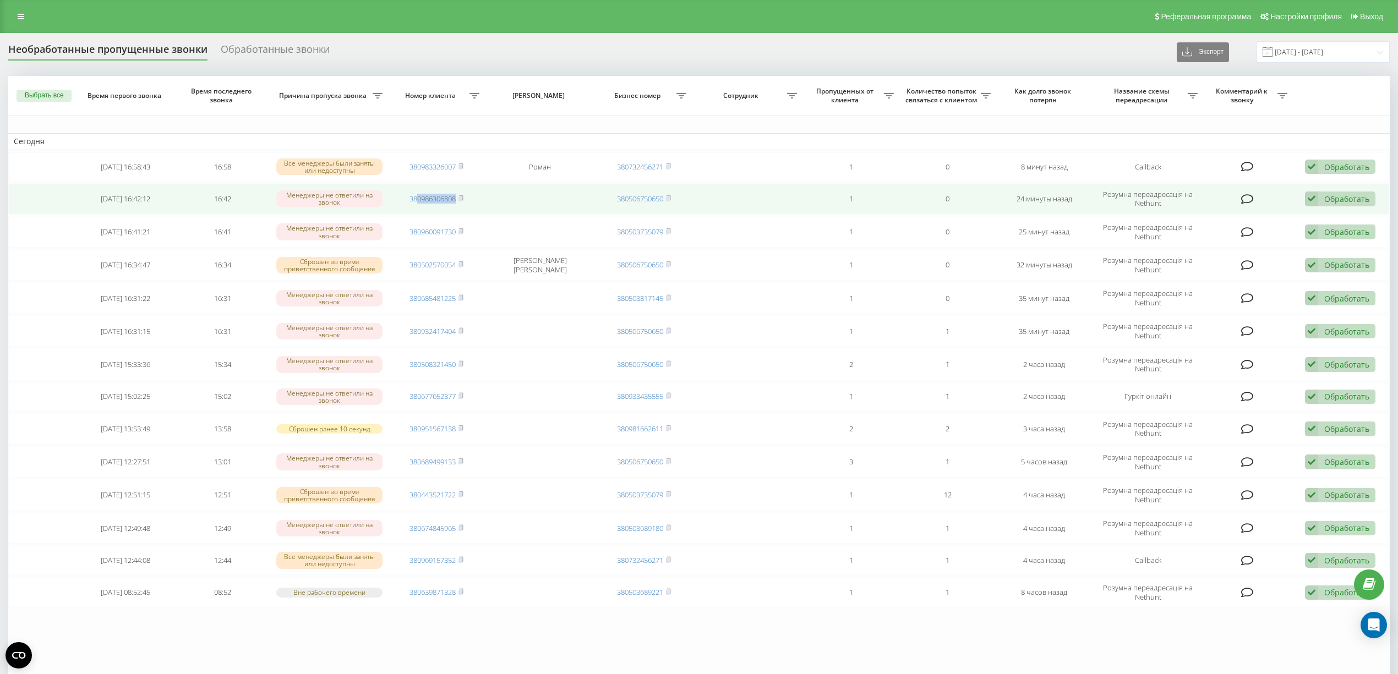
drag, startPoint x: 460, startPoint y: 200, endPoint x: 418, endPoint y: 206, distance: 42.2
click at [418, 206] on td "380986306808" at bounding box center [436, 198] width 97 height 31
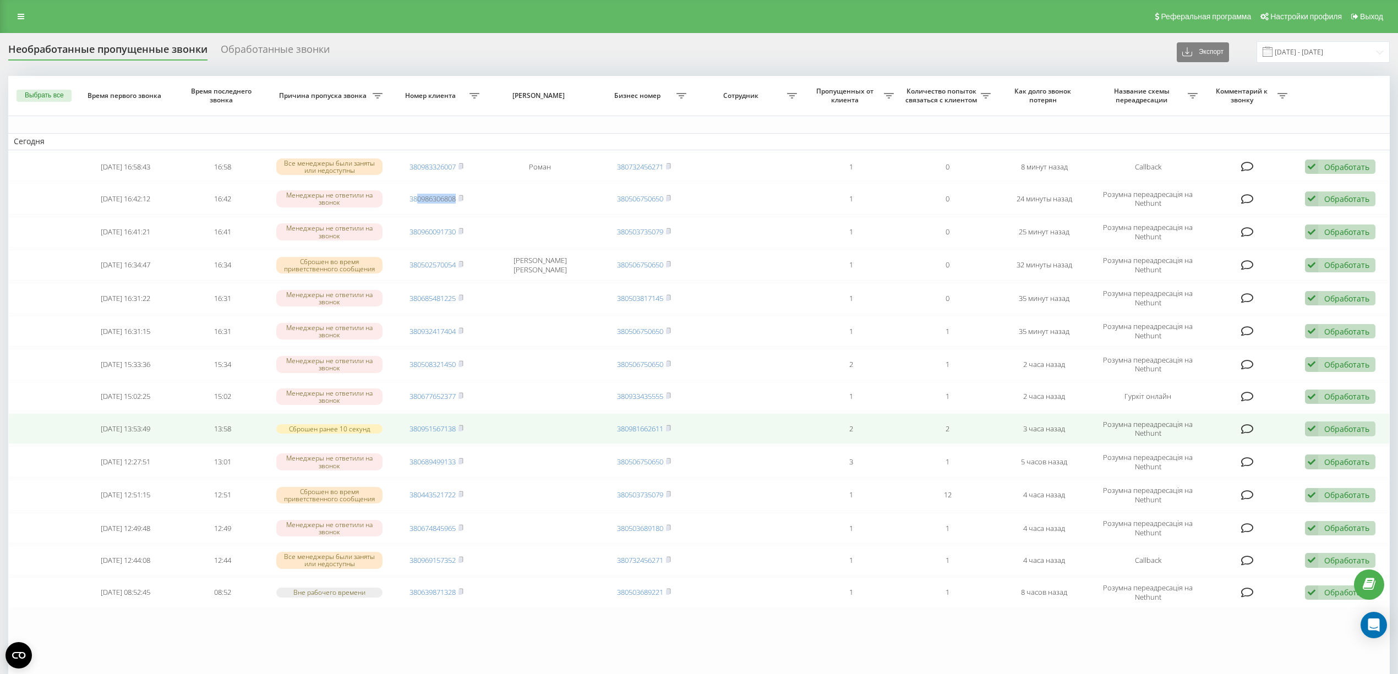
copy link "0986306808"
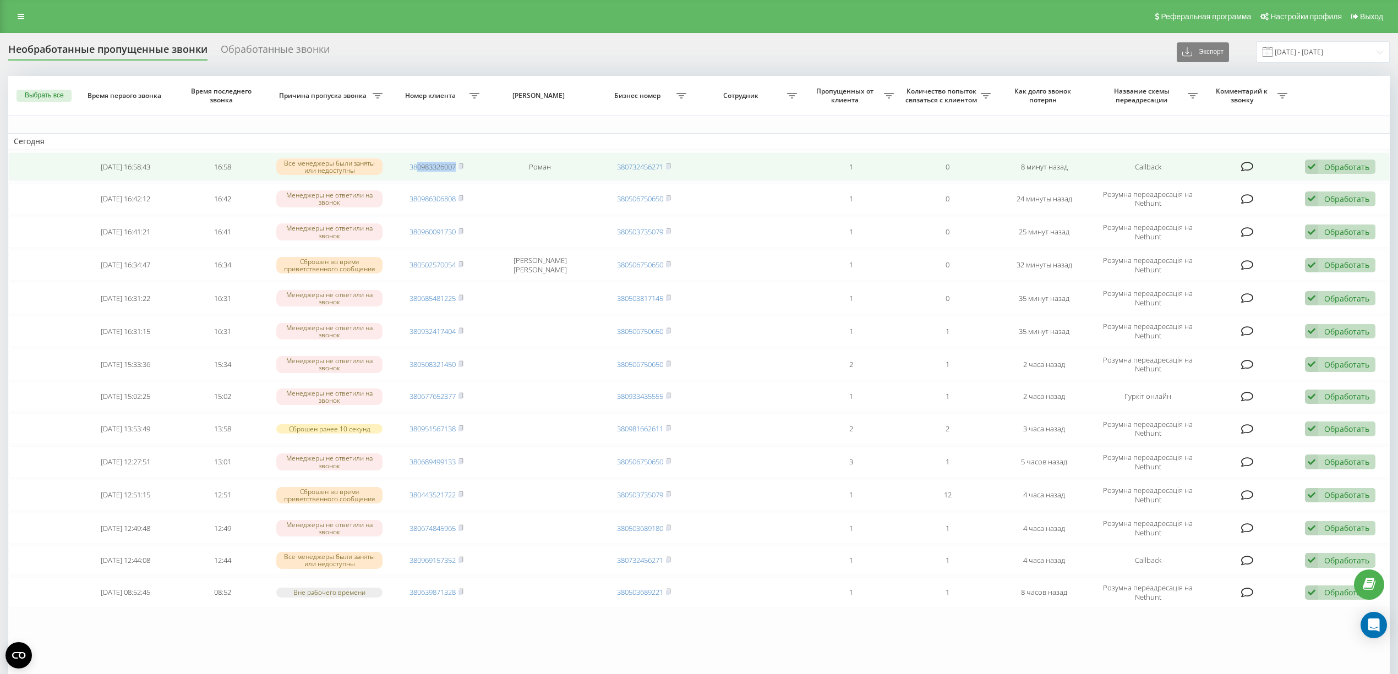
drag, startPoint x: 445, startPoint y: 168, endPoint x: 416, endPoint y: 174, distance: 29.2
click at [416, 174] on td "380983326007" at bounding box center [436, 166] width 97 height 29
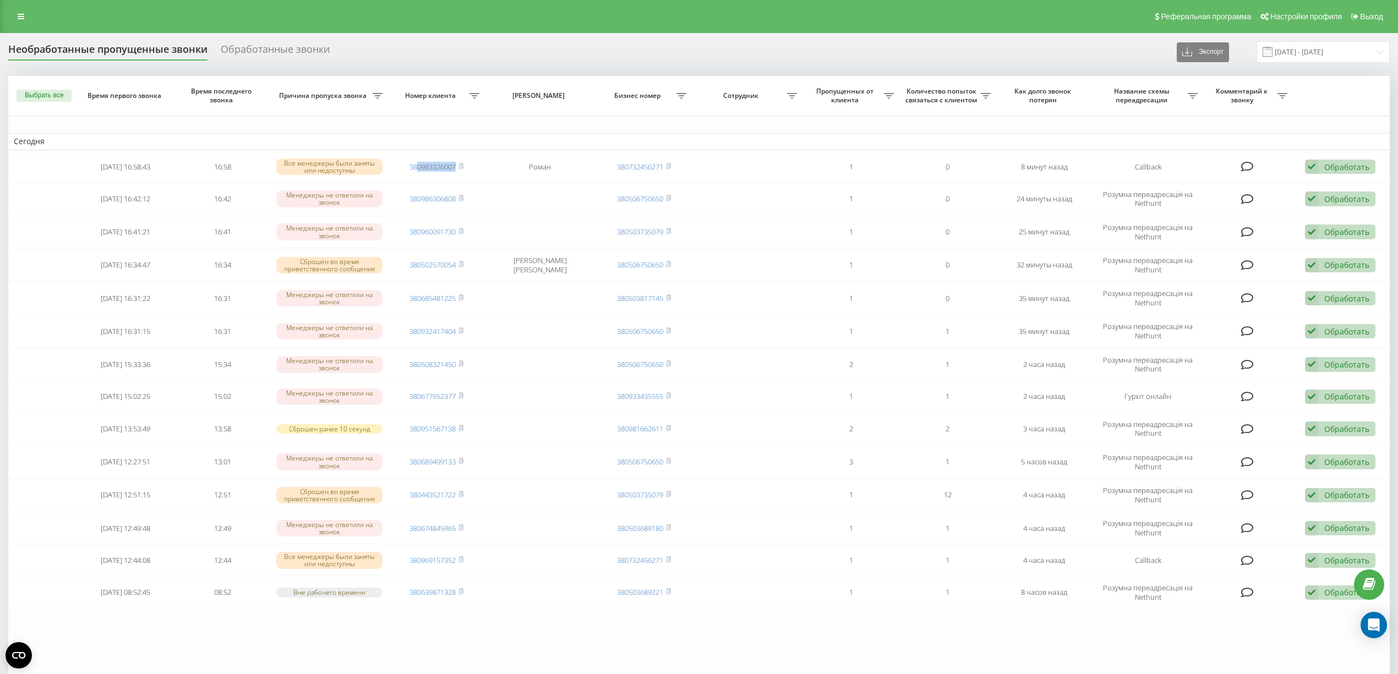
copy link "0983326007"
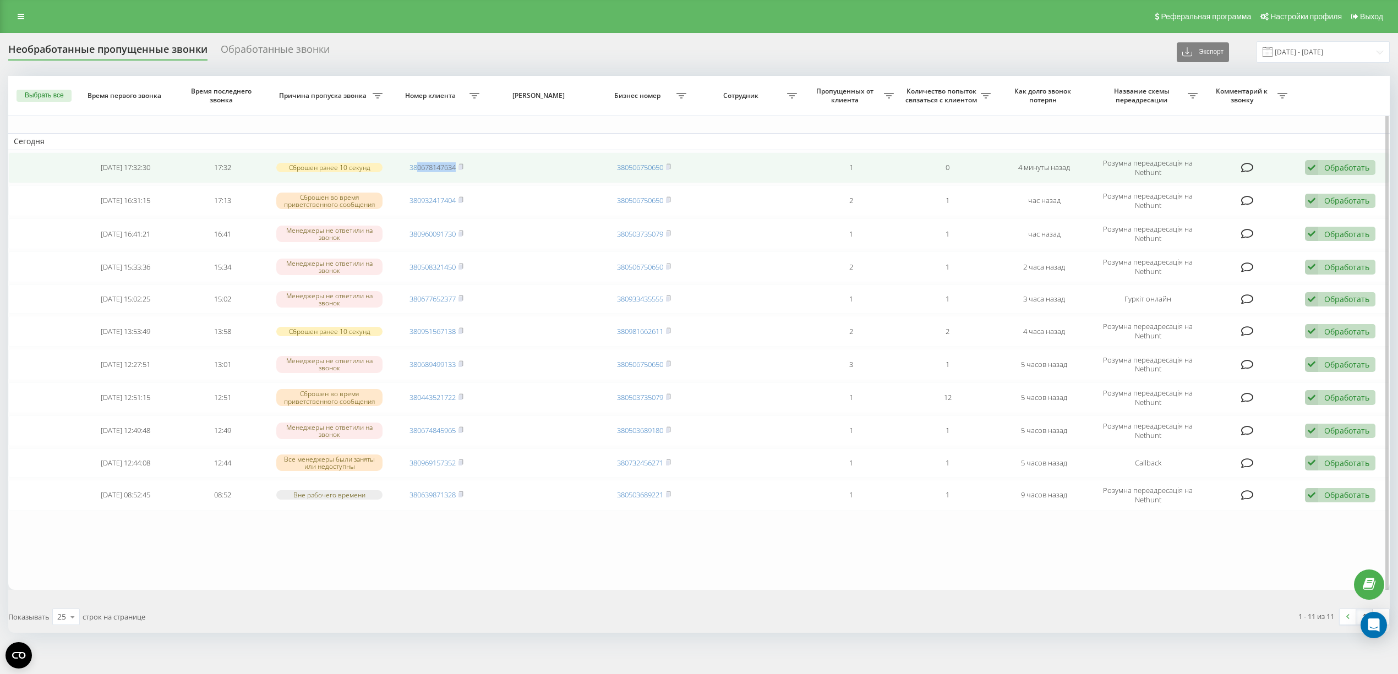
drag, startPoint x: 450, startPoint y: 172, endPoint x: 418, endPoint y: 177, distance: 32.3
click at [418, 177] on td "380678147634" at bounding box center [436, 167] width 97 height 31
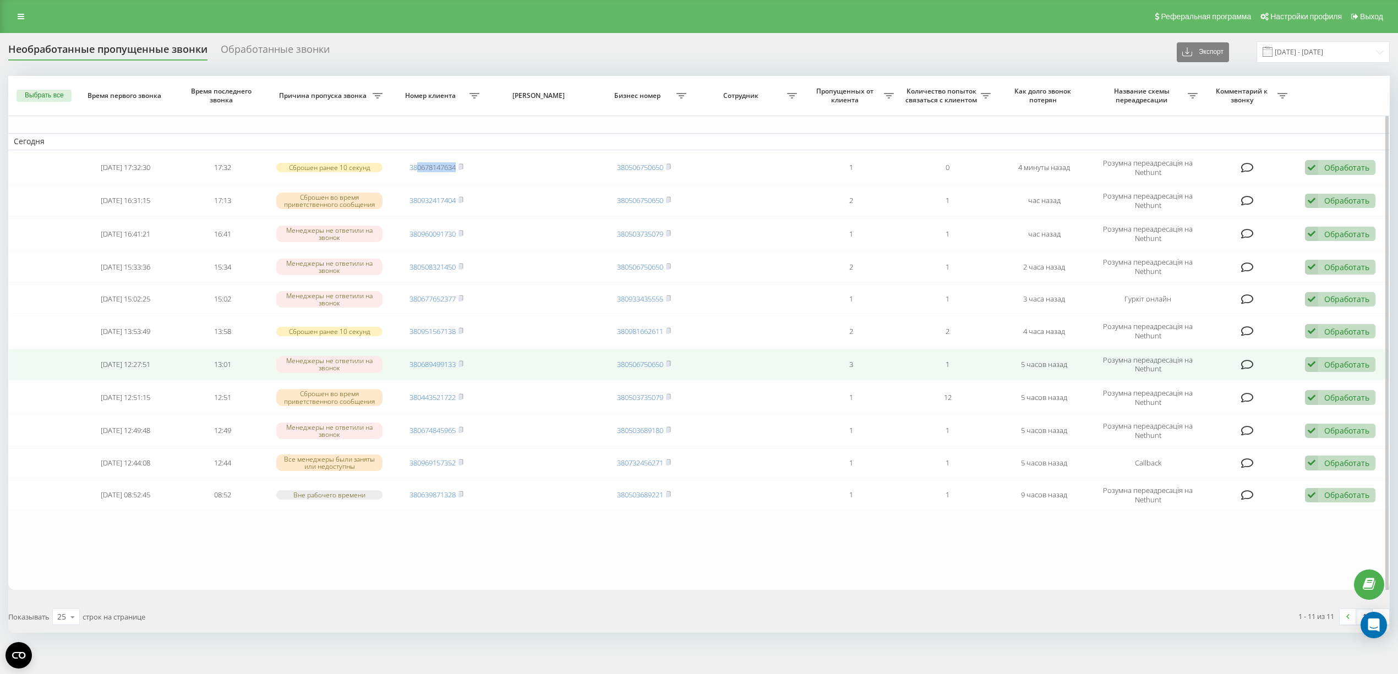
copy link "0678147634"
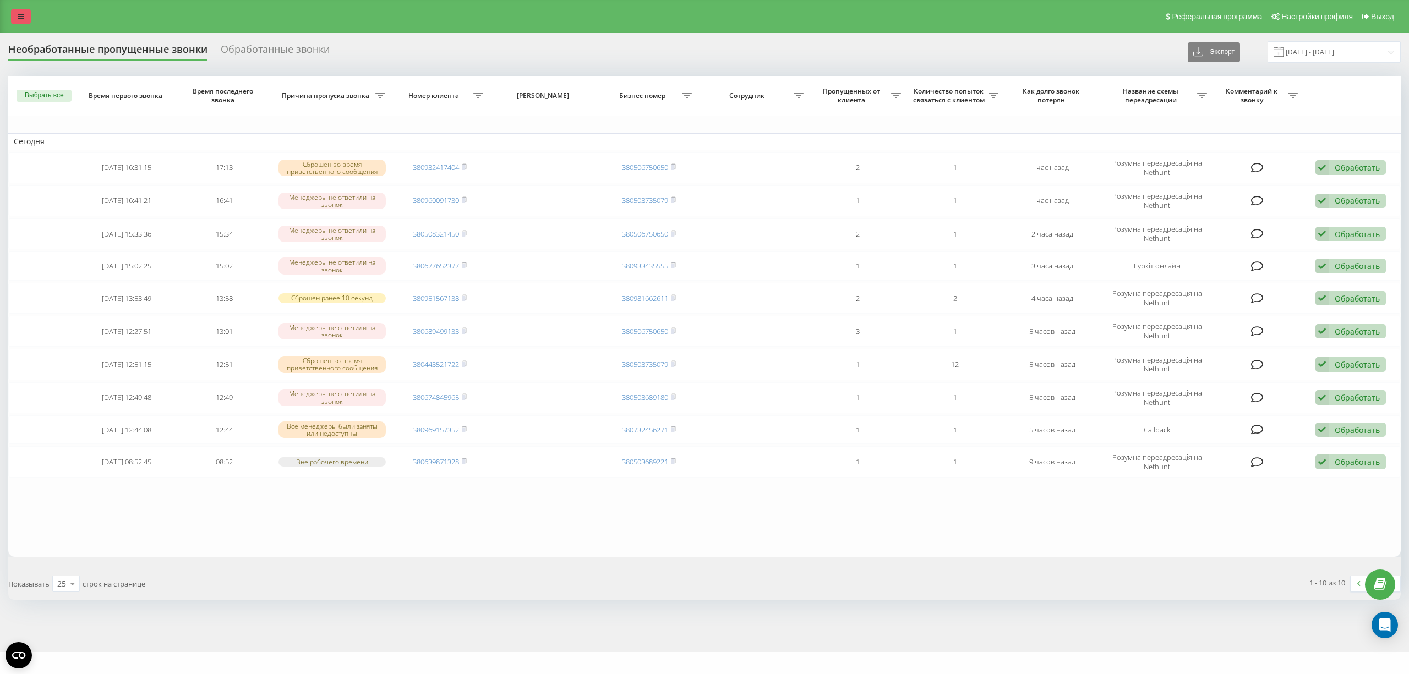
click at [16, 16] on link at bounding box center [21, 16] width 20 height 15
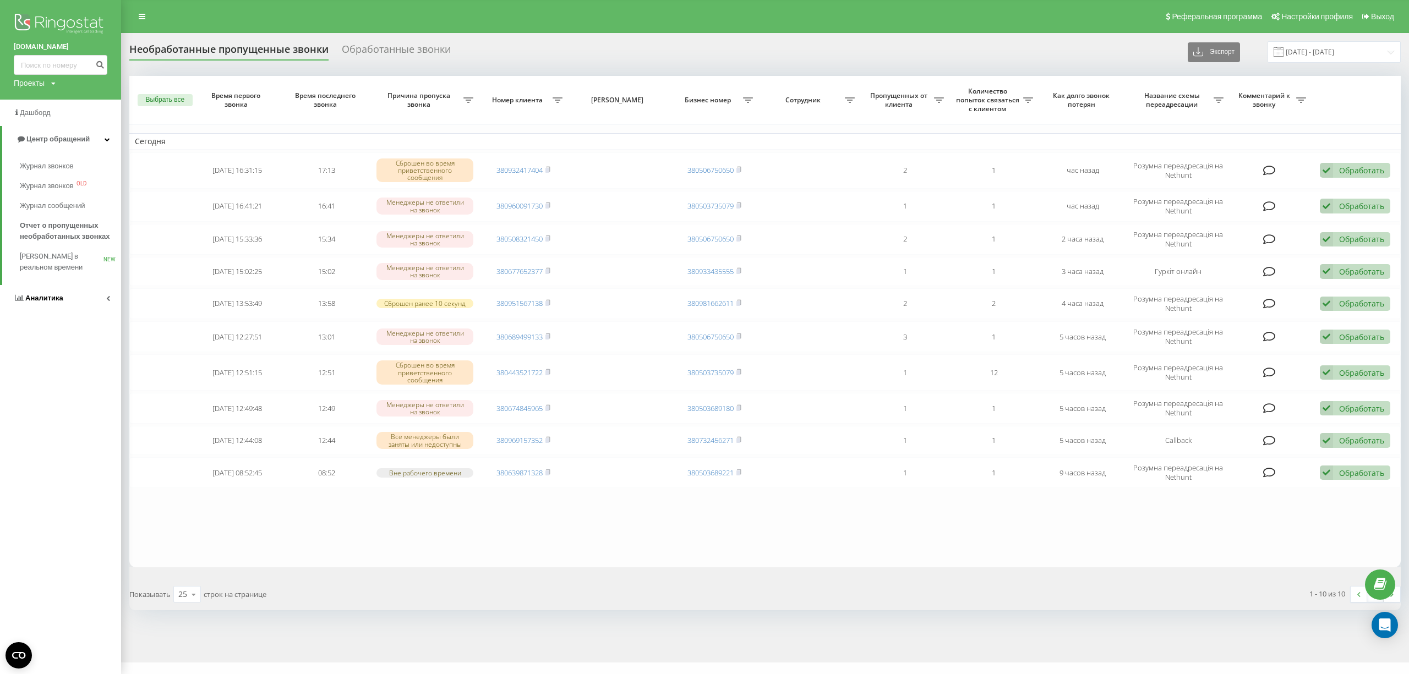
click at [61, 302] on span "Аналитика" at bounding box center [44, 298] width 38 height 8
click at [76, 355] on span "Отчет об эффективности работы сотрудников" at bounding box center [68, 350] width 96 height 22
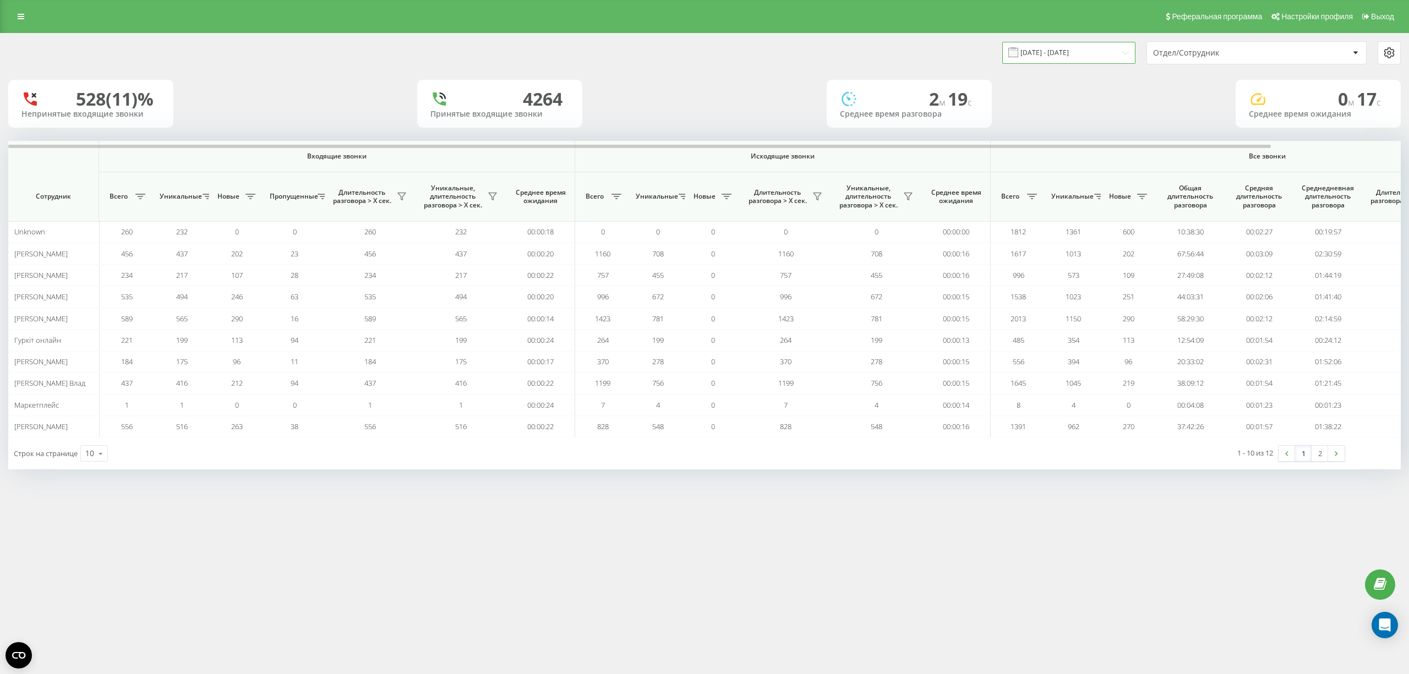
click at [1085, 56] on input "[DATE] - [DATE]" at bounding box center [1068, 52] width 133 height 21
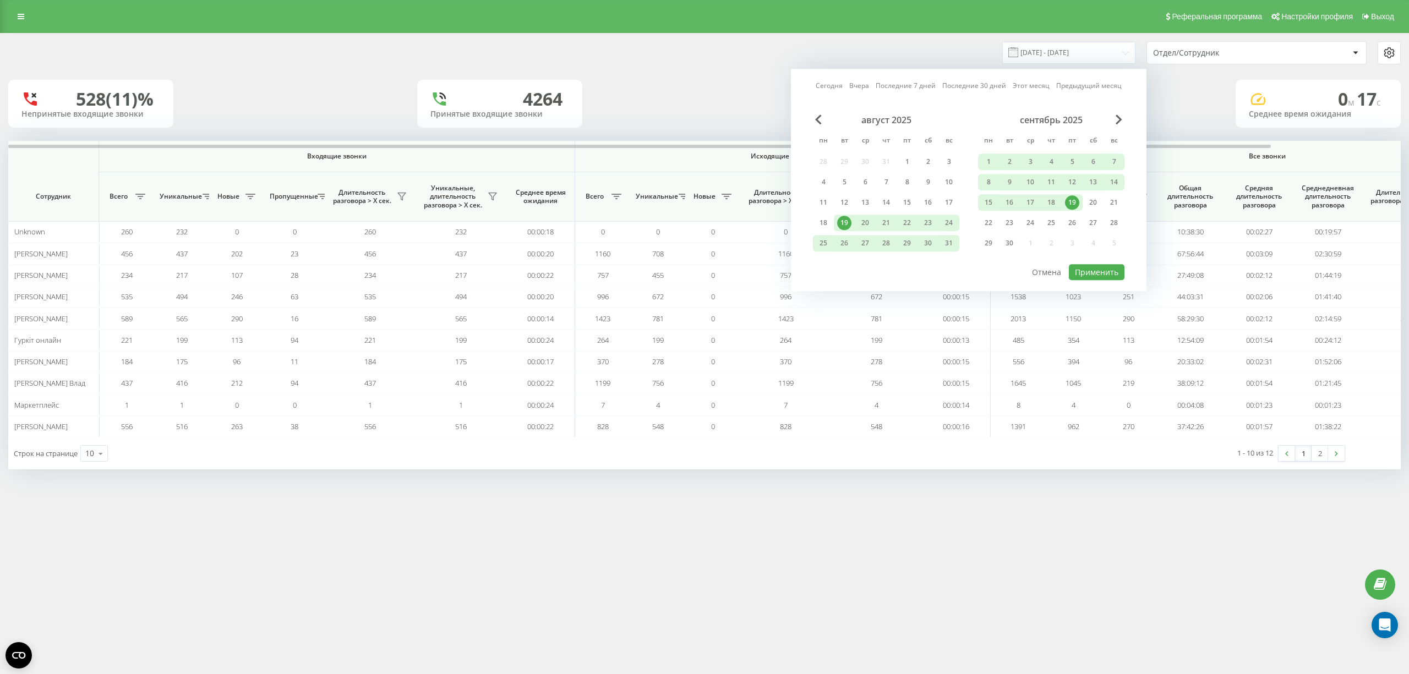
click at [833, 84] on link "Сегодня" at bounding box center [829, 86] width 27 height 10
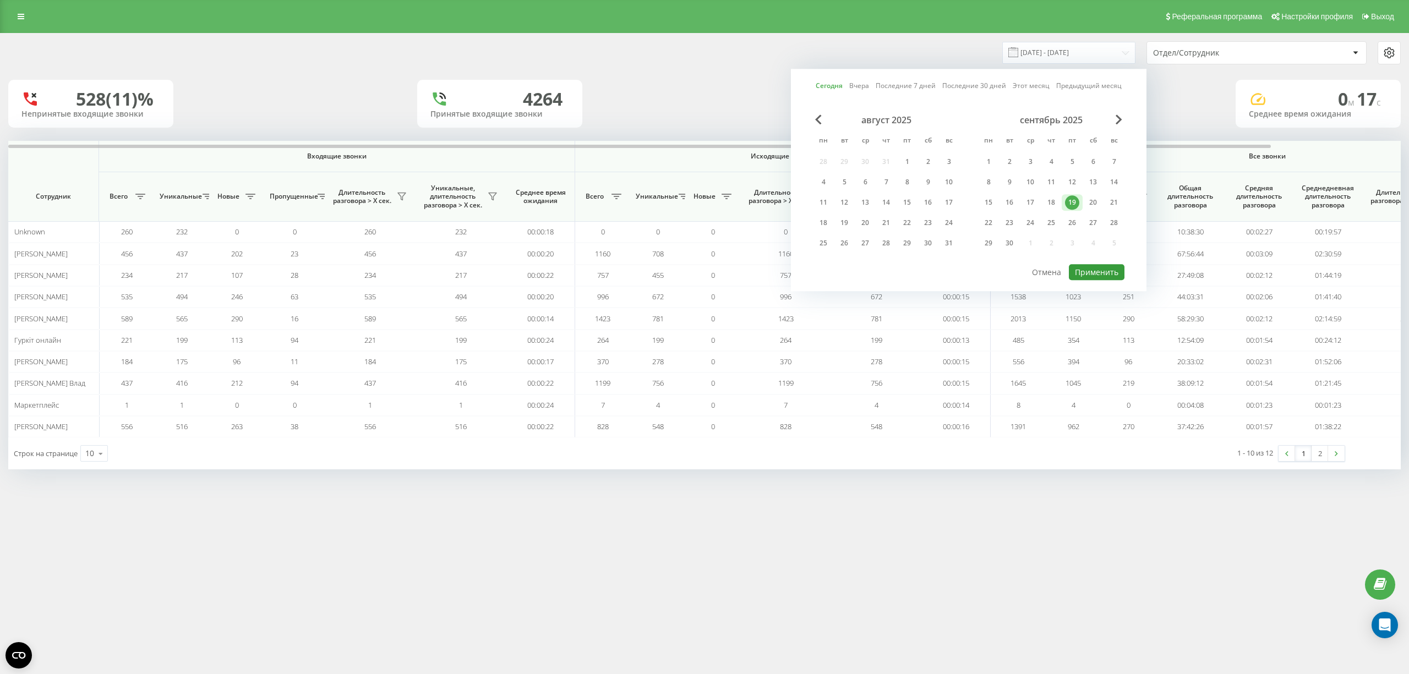
click at [1094, 269] on button "Применить" at bounding box center [1097, 272] width 56 height 16
type input "[DATE] - [DATE]"
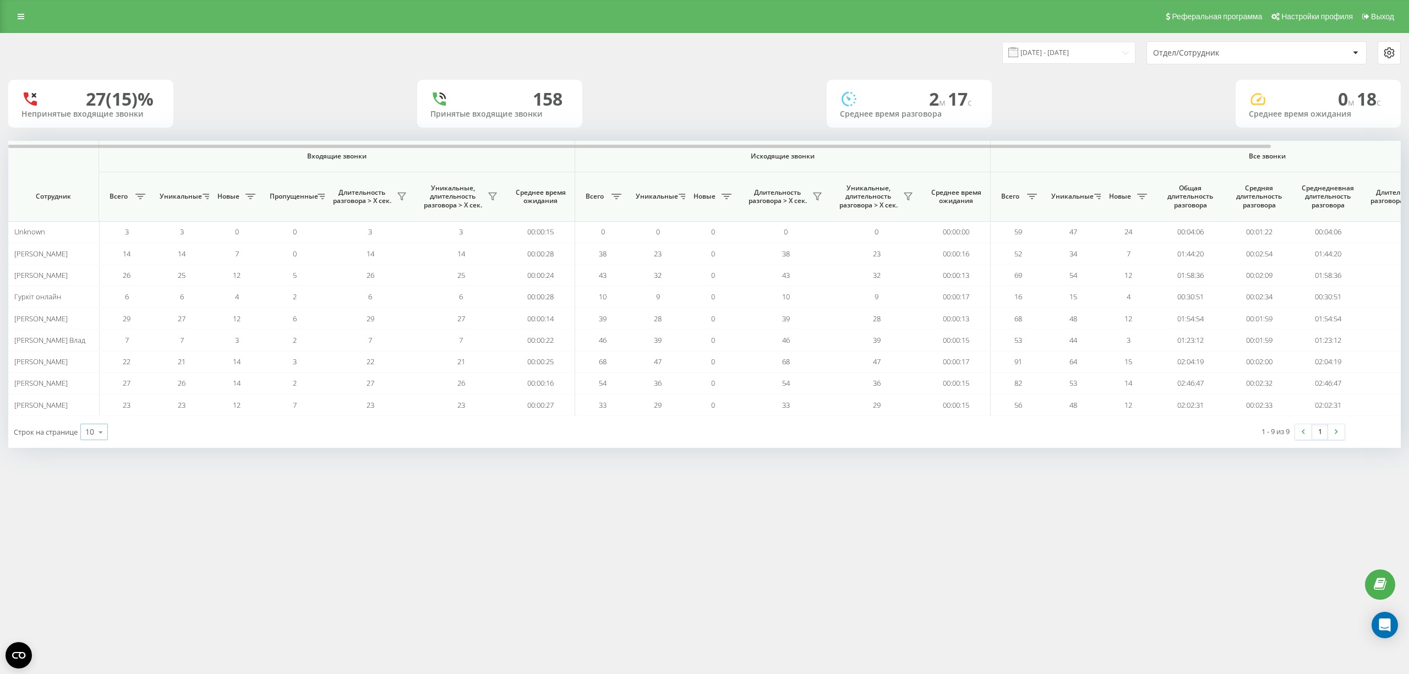
click at [99, 431] on icon at bounding box center [100, 432] width 17 height 21
click at [94, 390] on span "25" at bounding box center [89, 384] width 9 height 10
